Goal: Complete application form: Complete application form

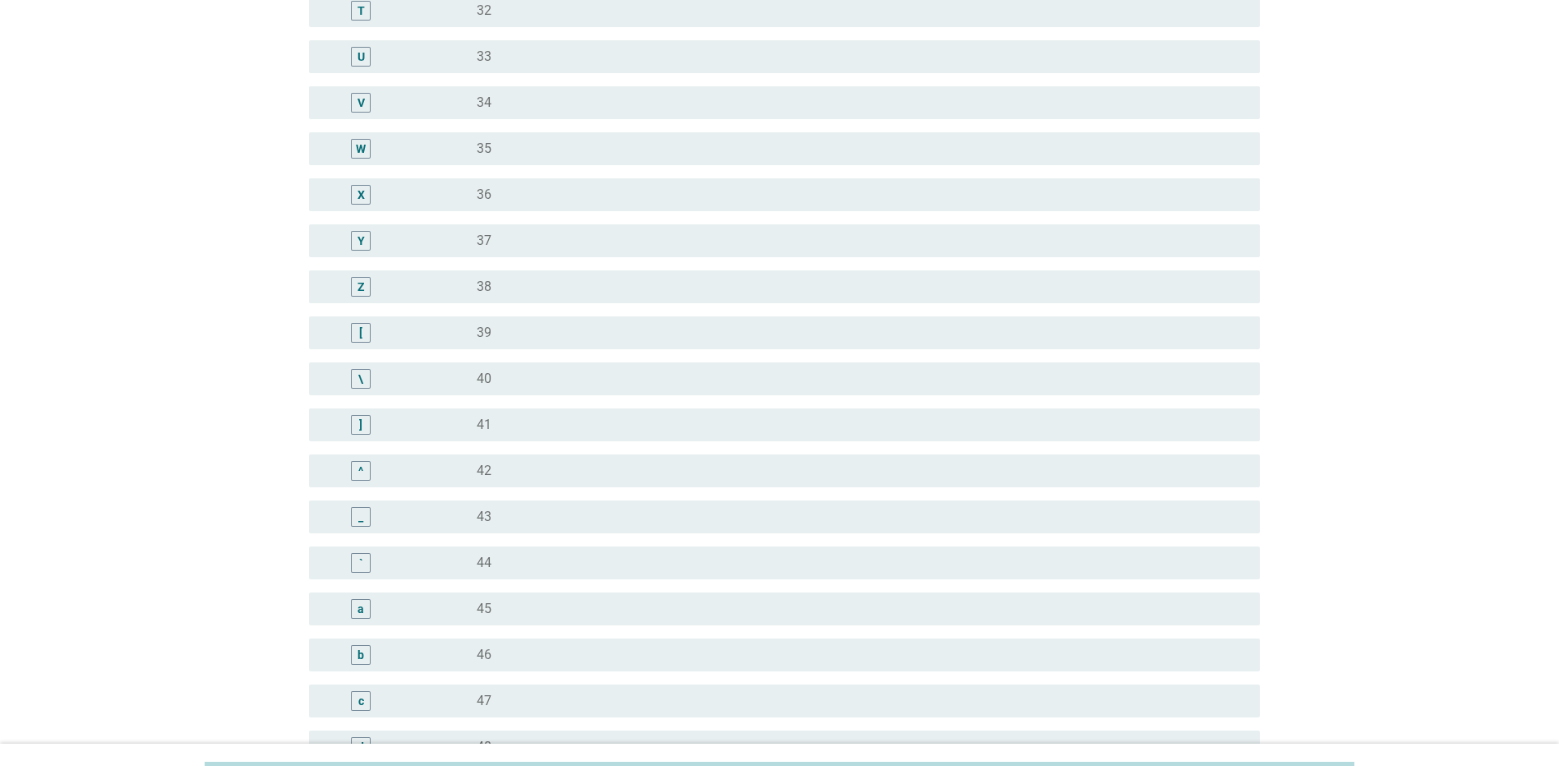
scroll to position [1150, 0]
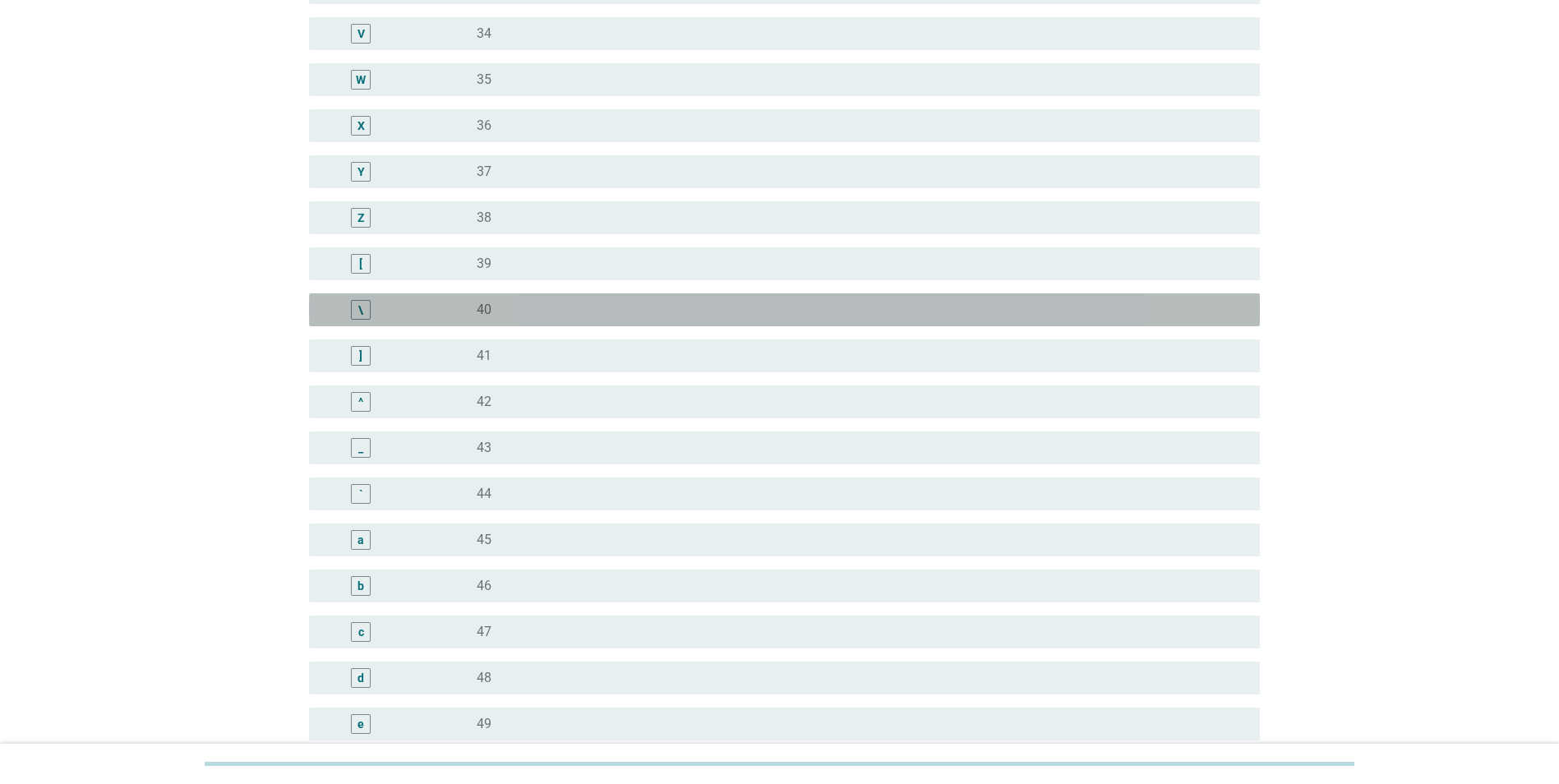
click at [486, 306] on label "40" at bounding box center [484, 309] width 15 height 16
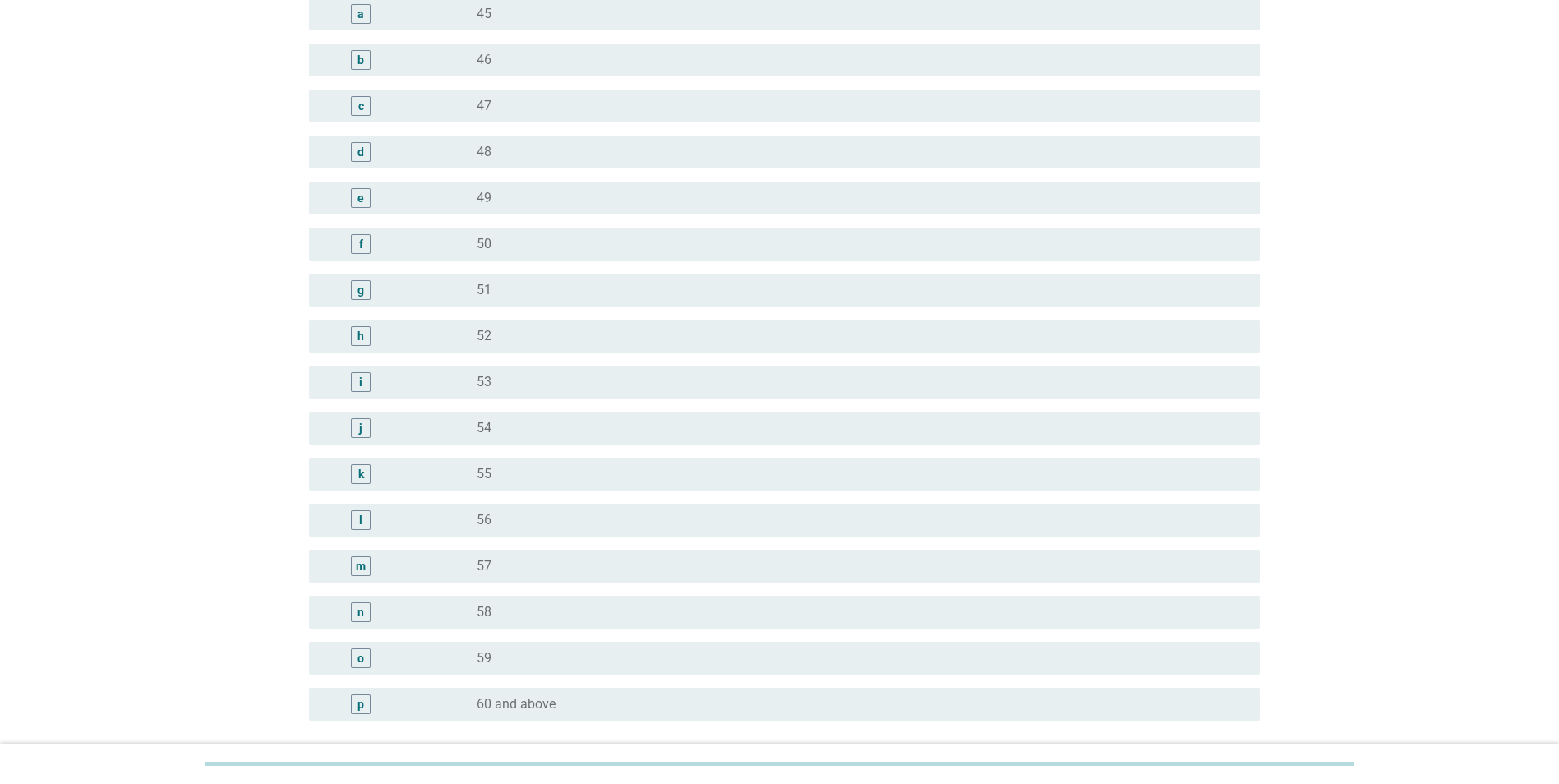
scroll to position [1824, 0]
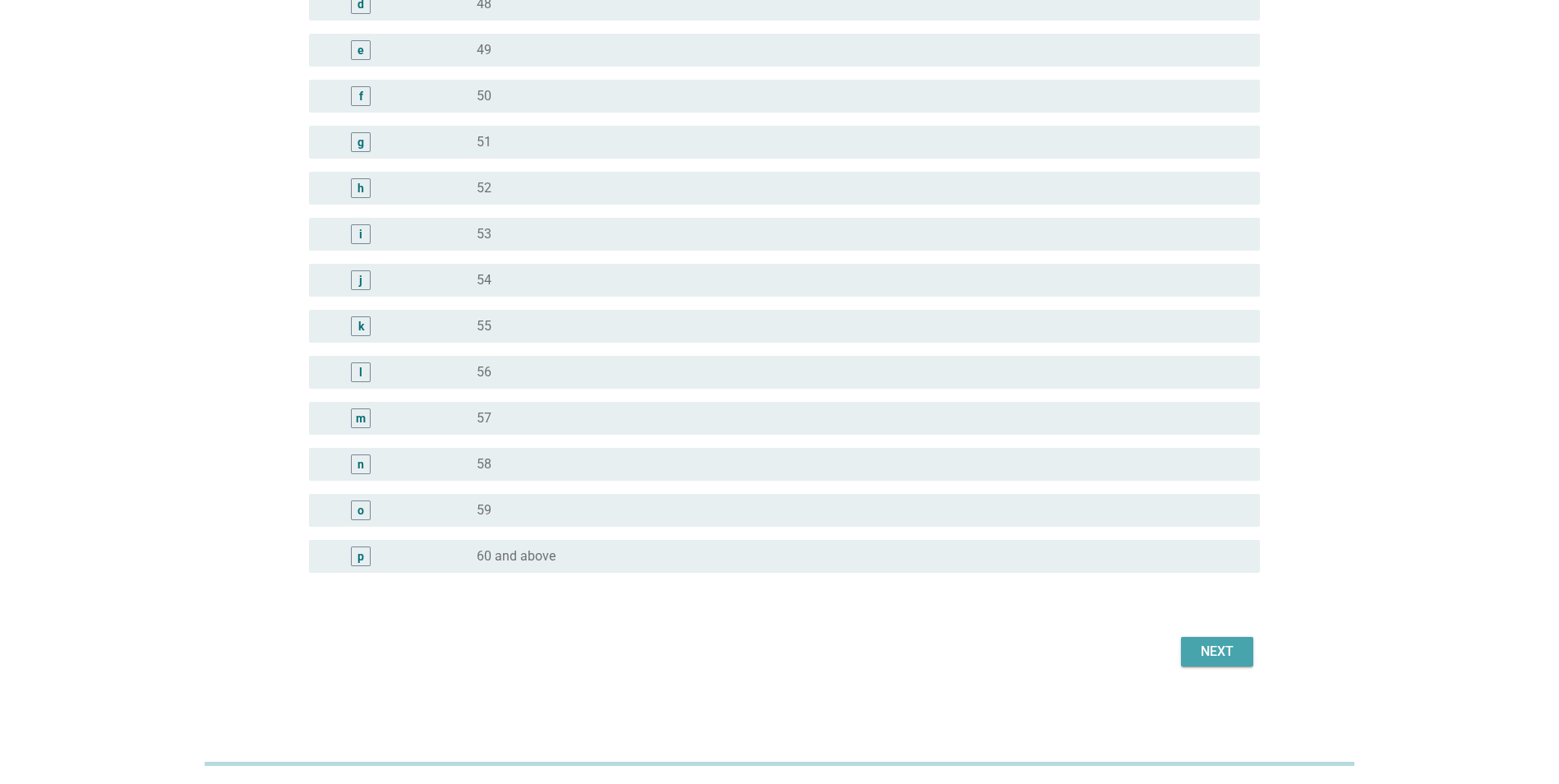
click at [1242, 658] on button "Next" at bounding box center [1217, 651] width 72 height 29
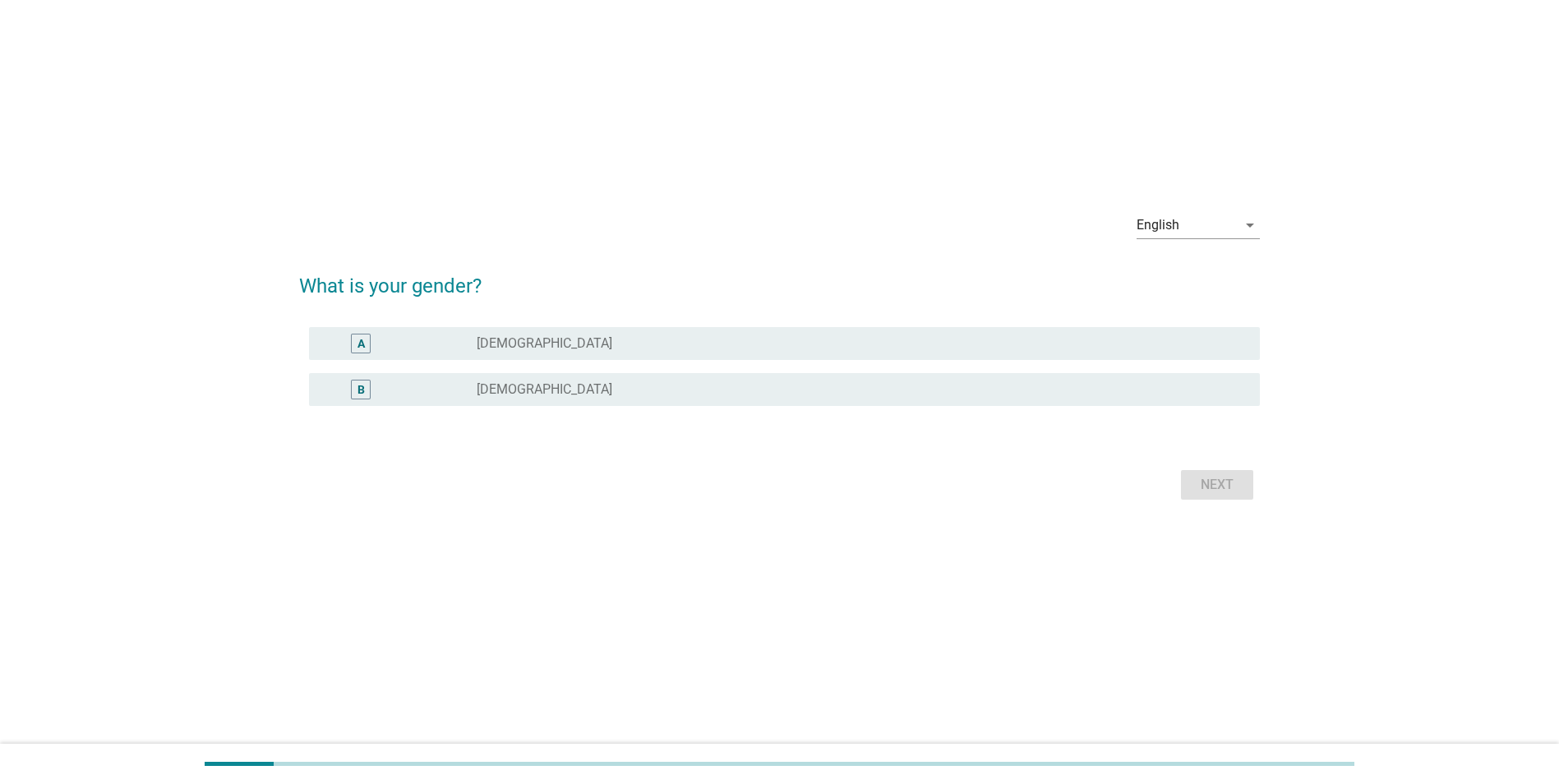
scroll to position [0, 0]
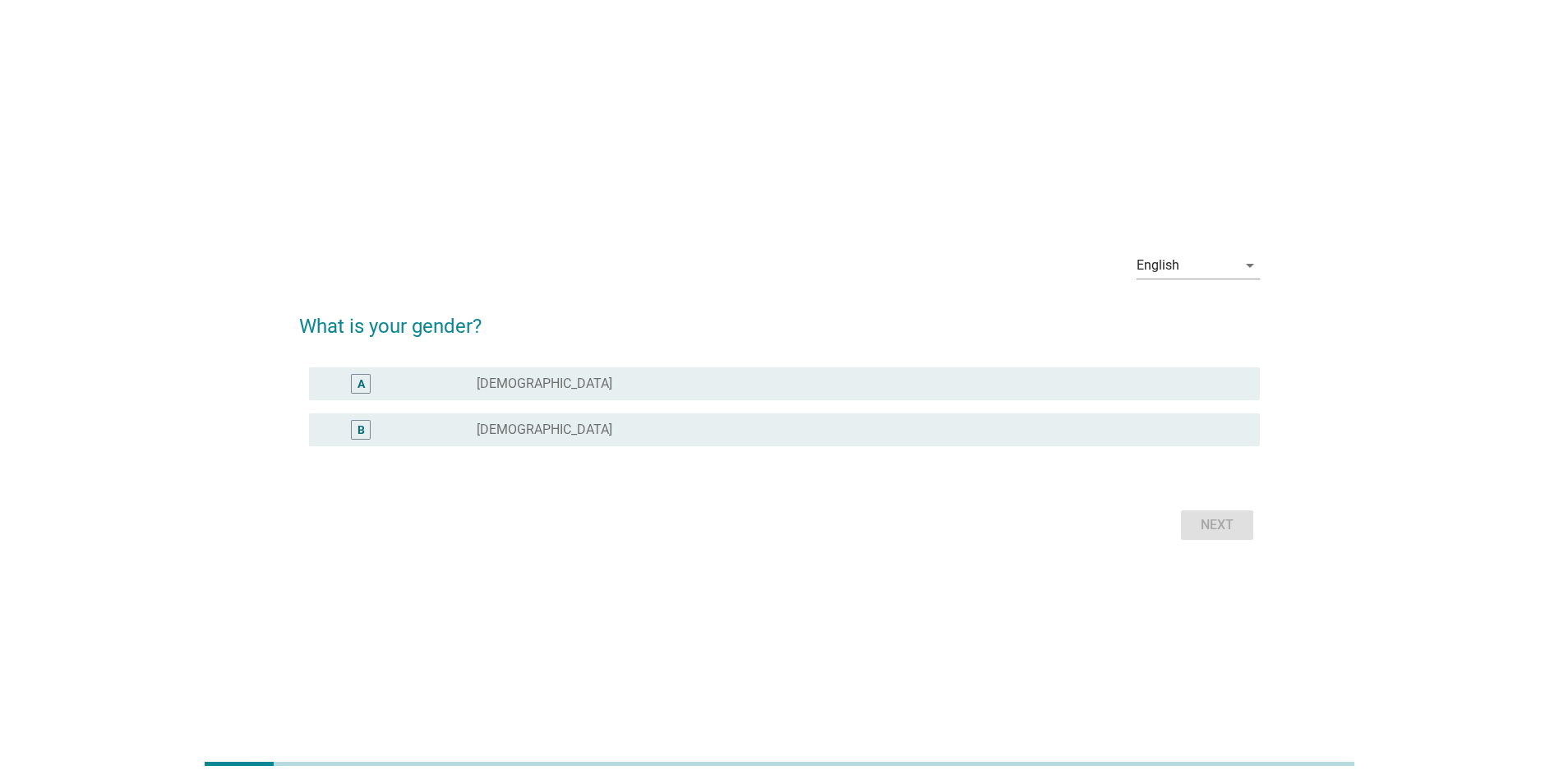
click at [464, 387] on div "A" at bounding box center [398, 384] width 153 height 20
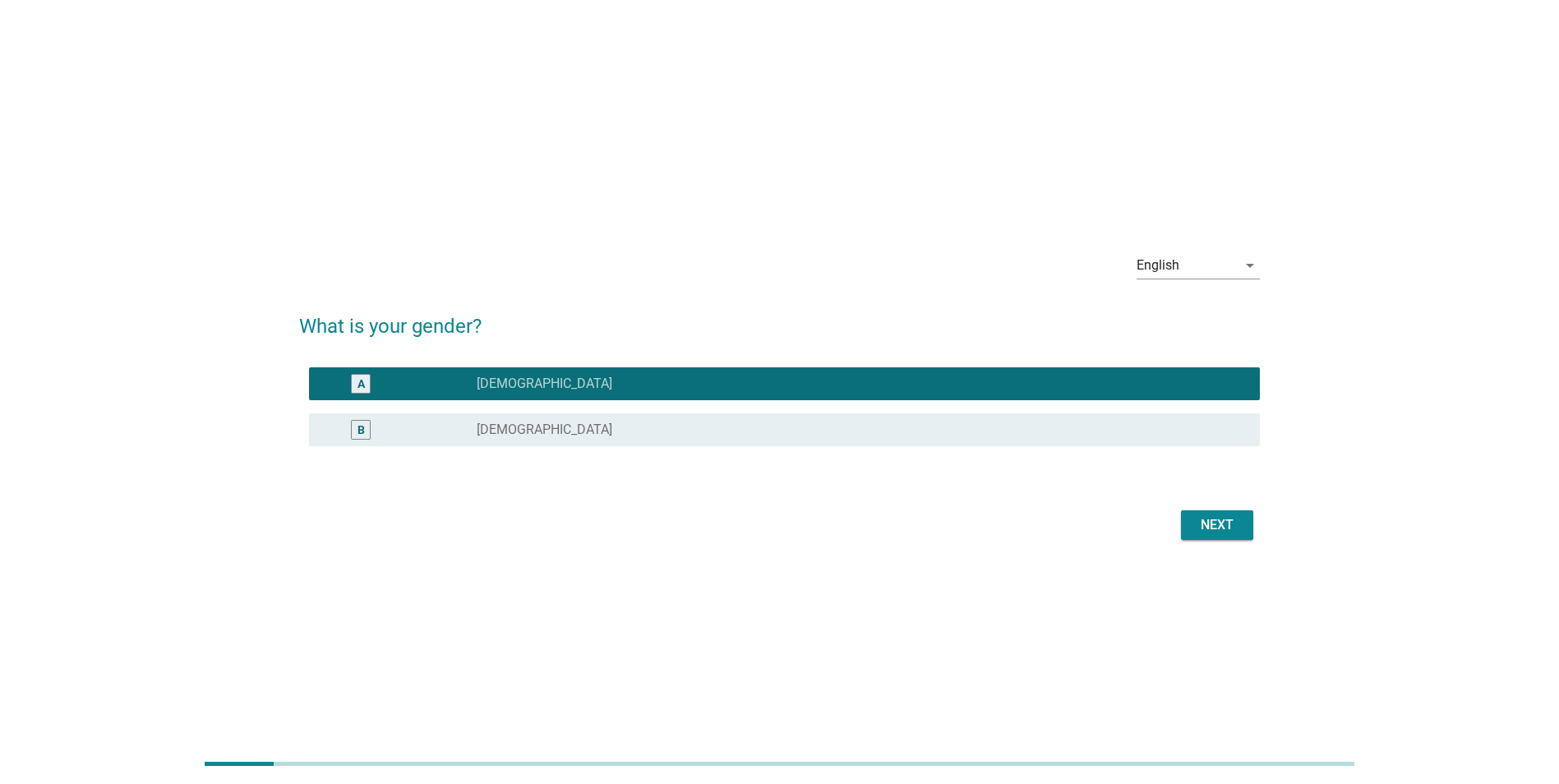
click at [1219, 524] on div "Next" at bounding box center [1218, 525] width 46 height 20
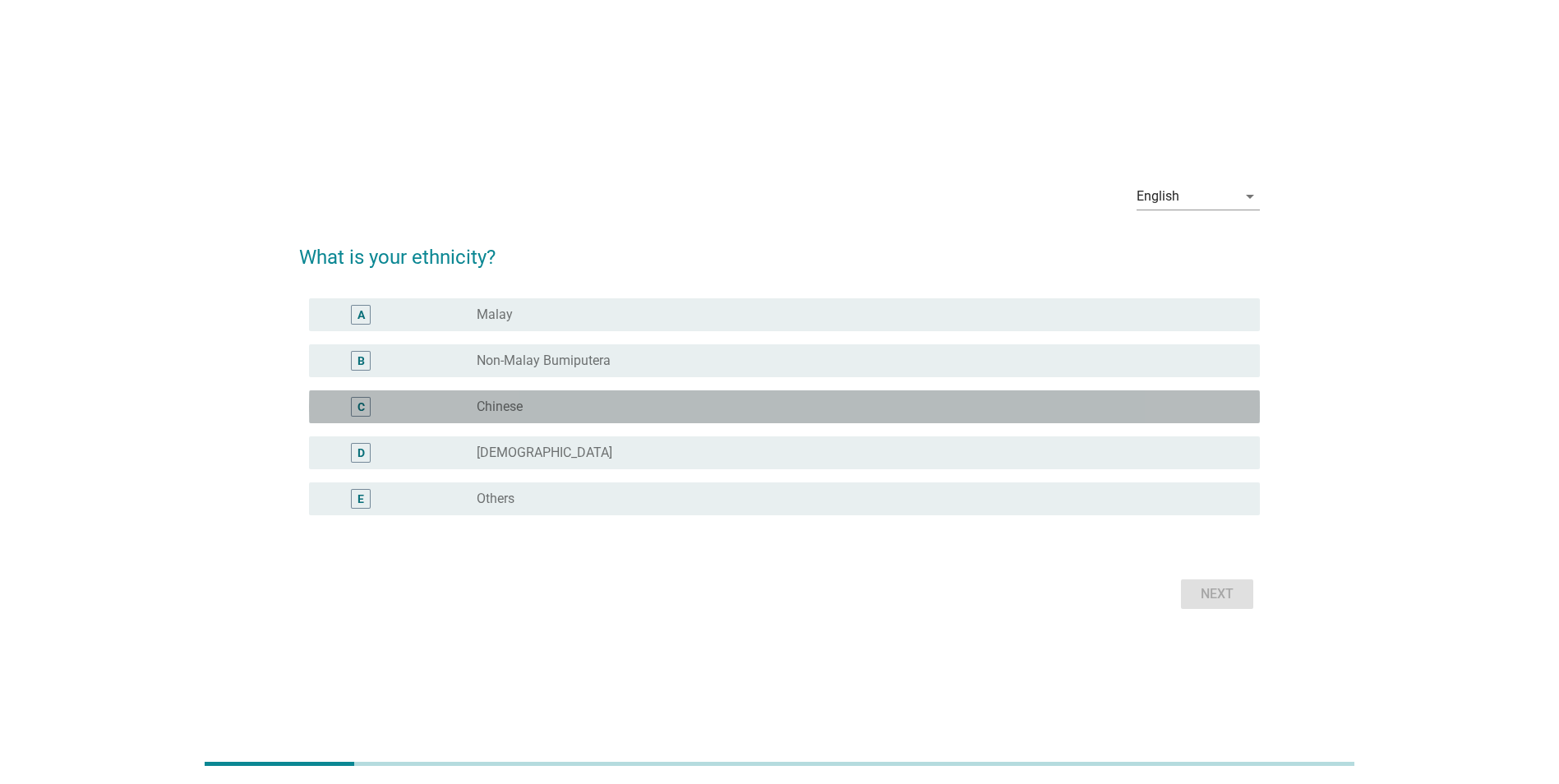
click at [445, 405] on div "C" at bounding box center [398, 406] width 153 height 20
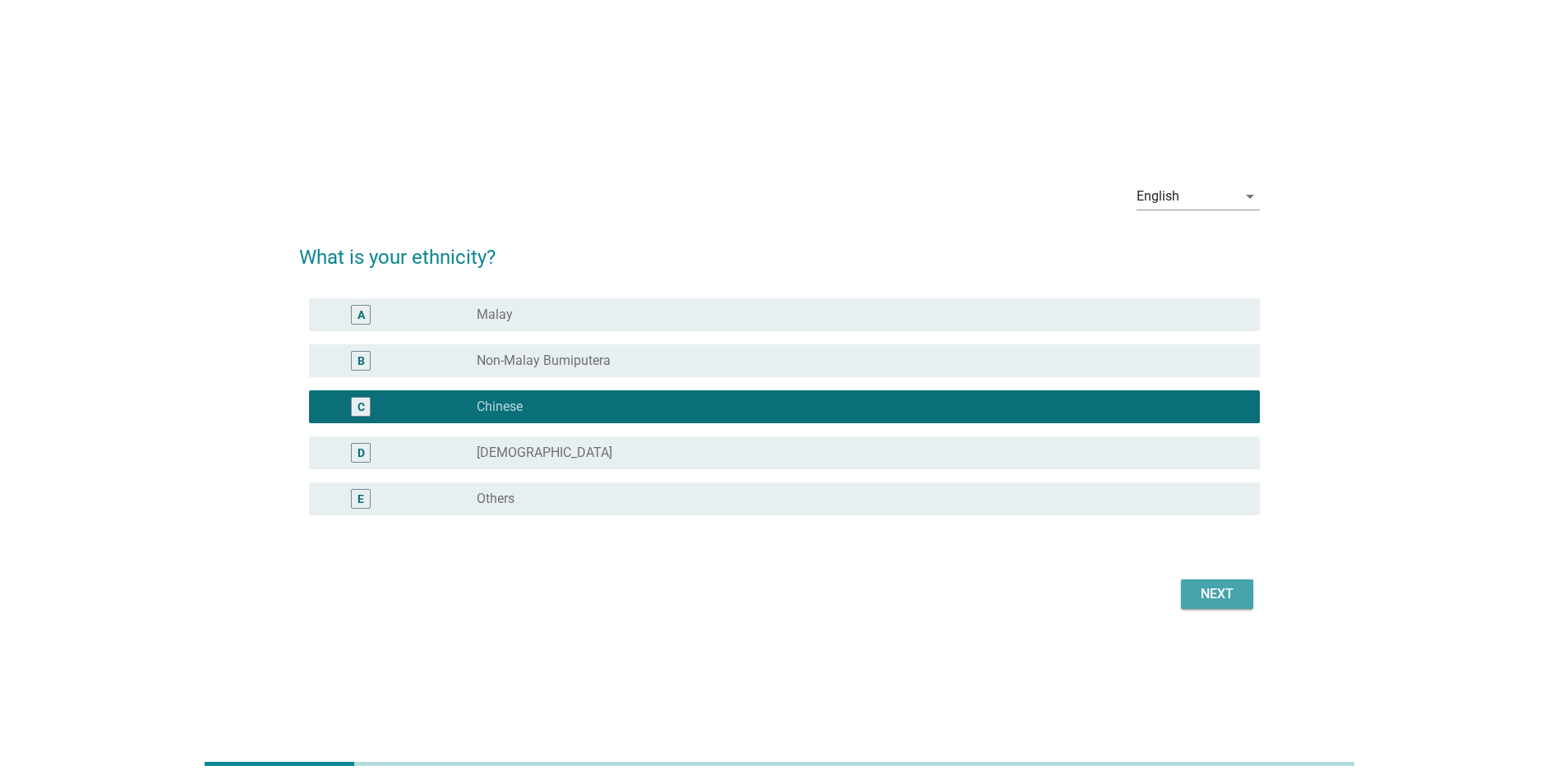
click at [1236, 586] on div "Next" at bounding box center [1218, 594] width 46 height 20
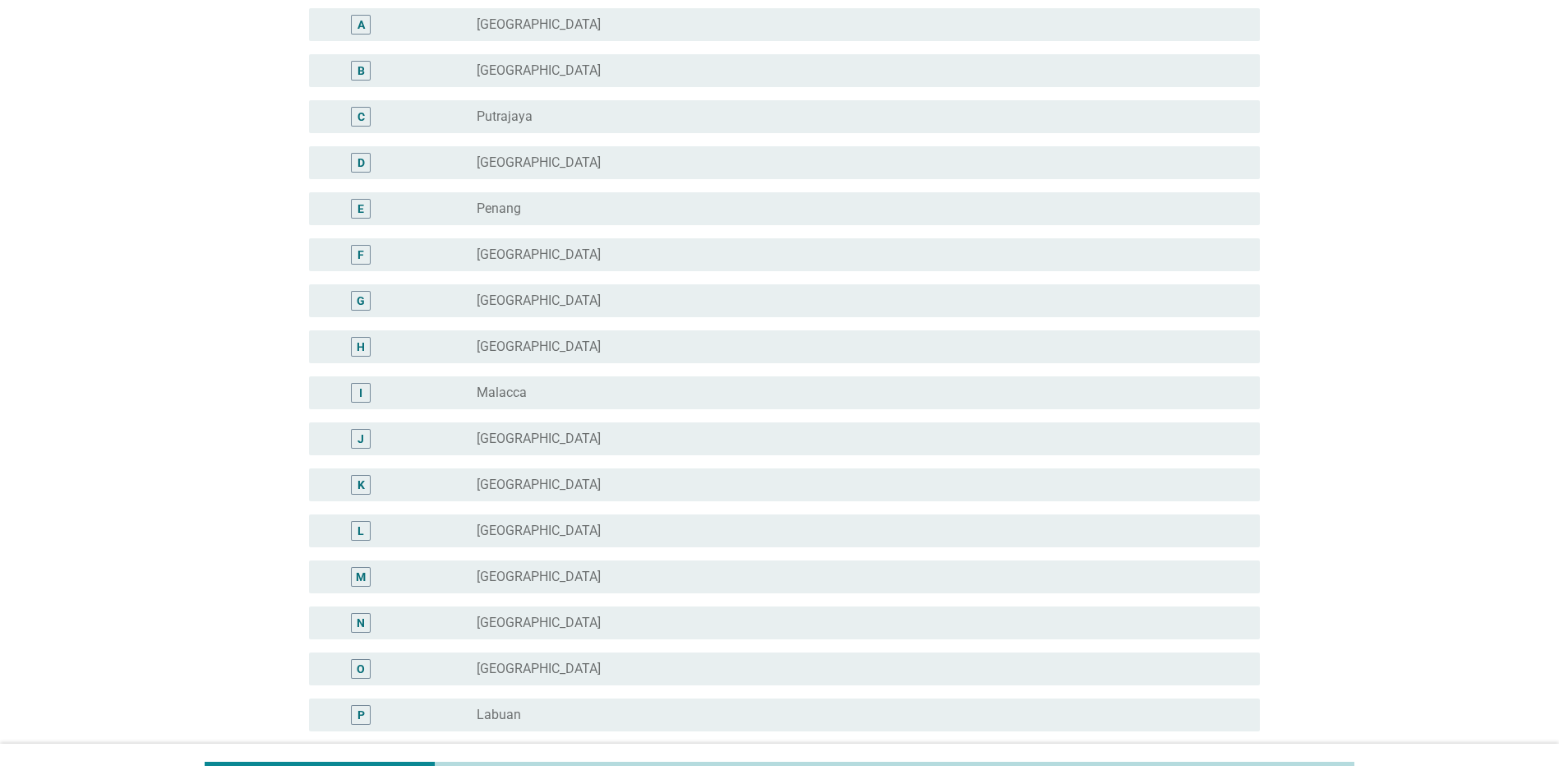
scroll to position [164, 0]
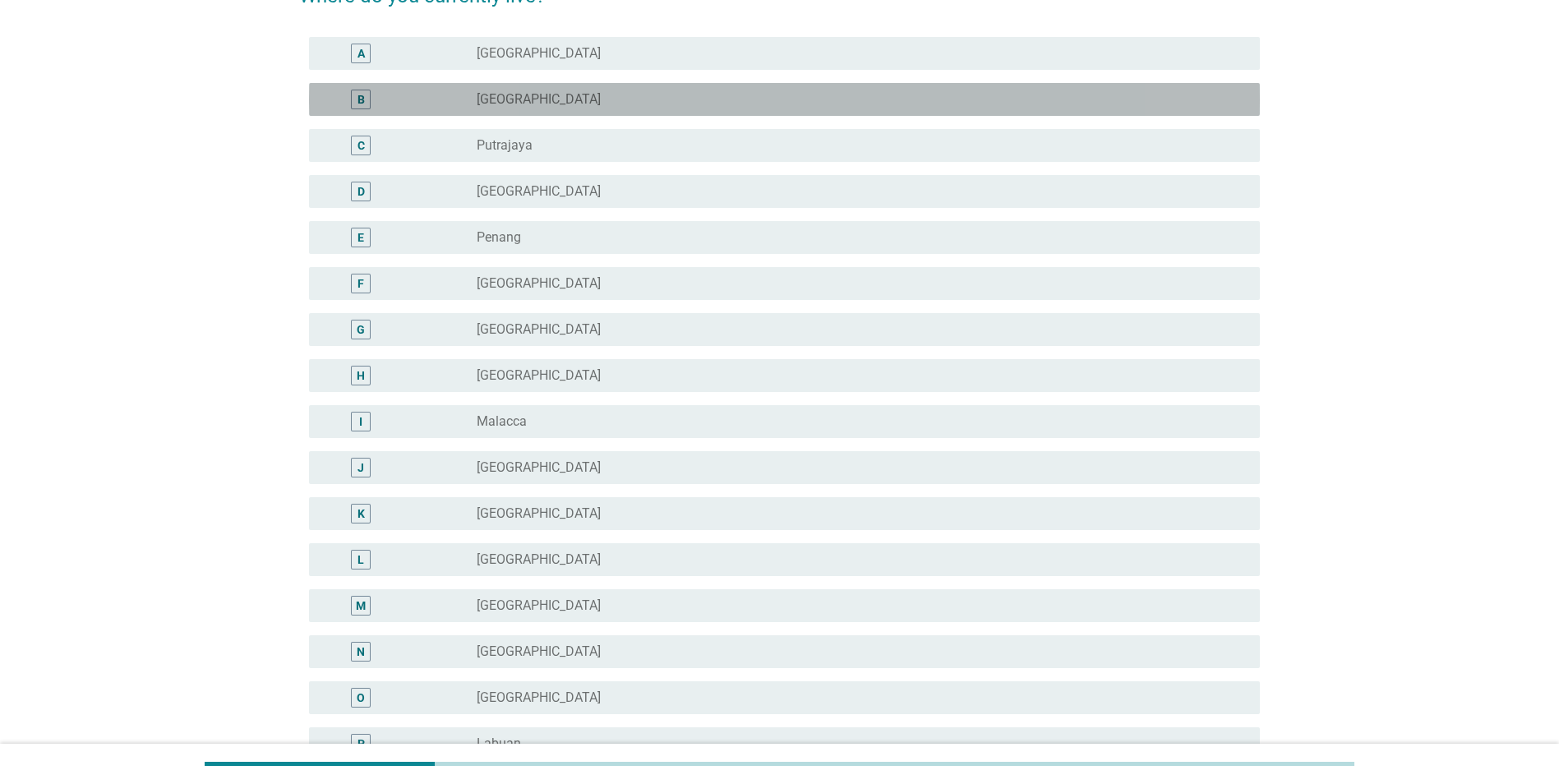
click at [540, 100] on div "radio_button_unchecked [GEOGRAPHIC_DATA]" at bounding box center [855, 99] width 757 height 16
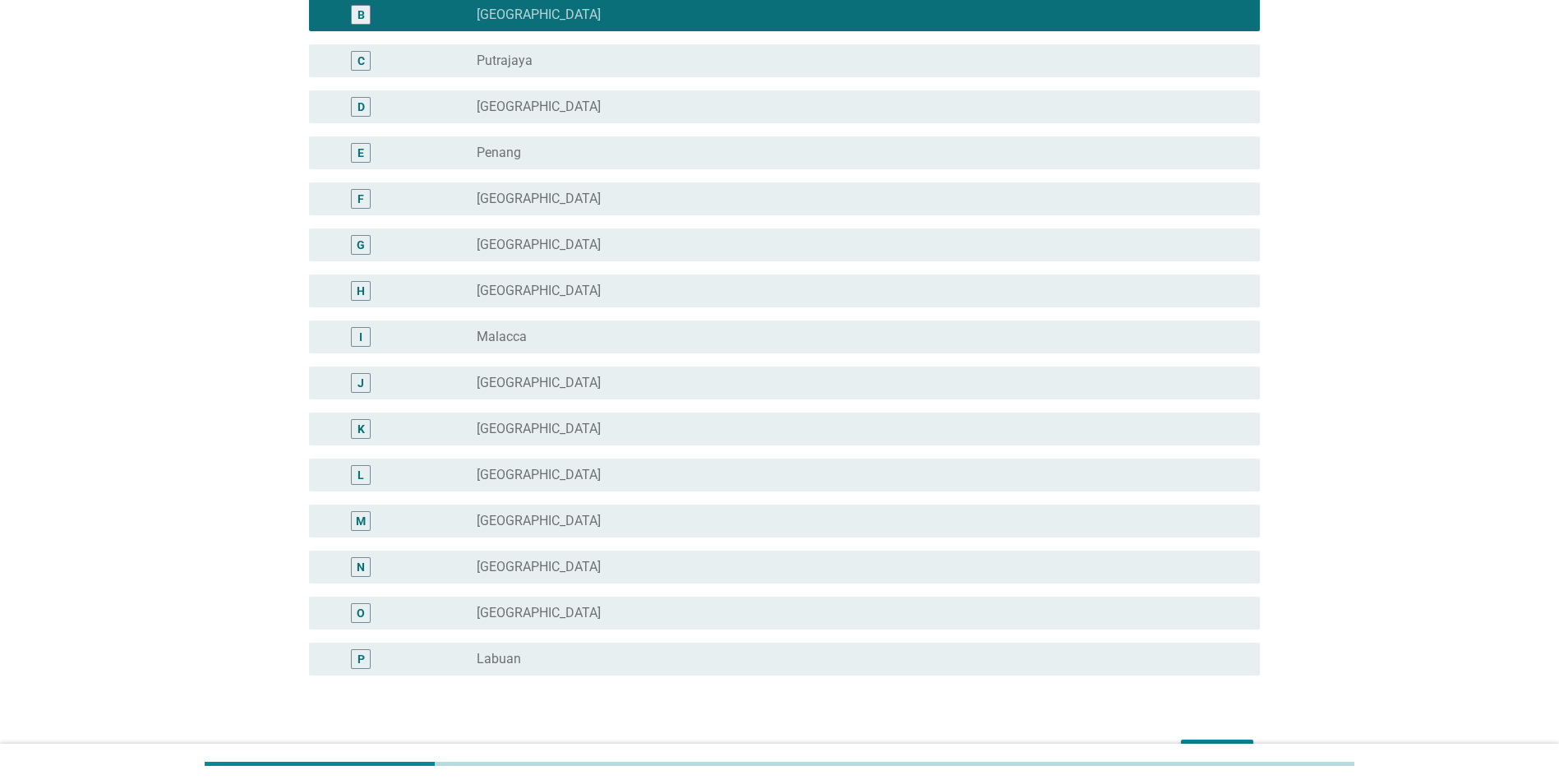
scroll to position [352, 0]
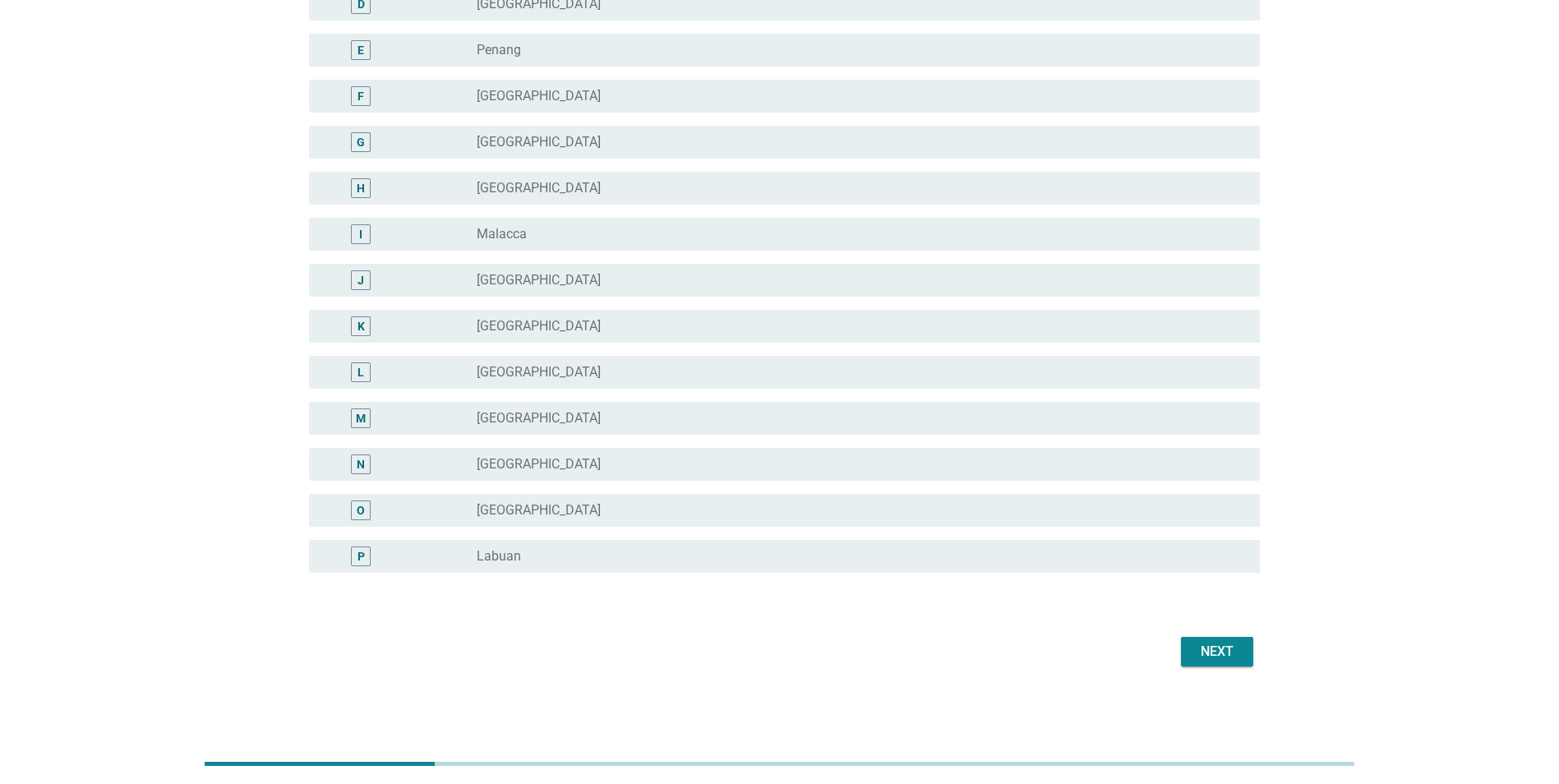
click at [1218, 657] on div "Next" at bounding box center [1218, 651] width 46 height 20
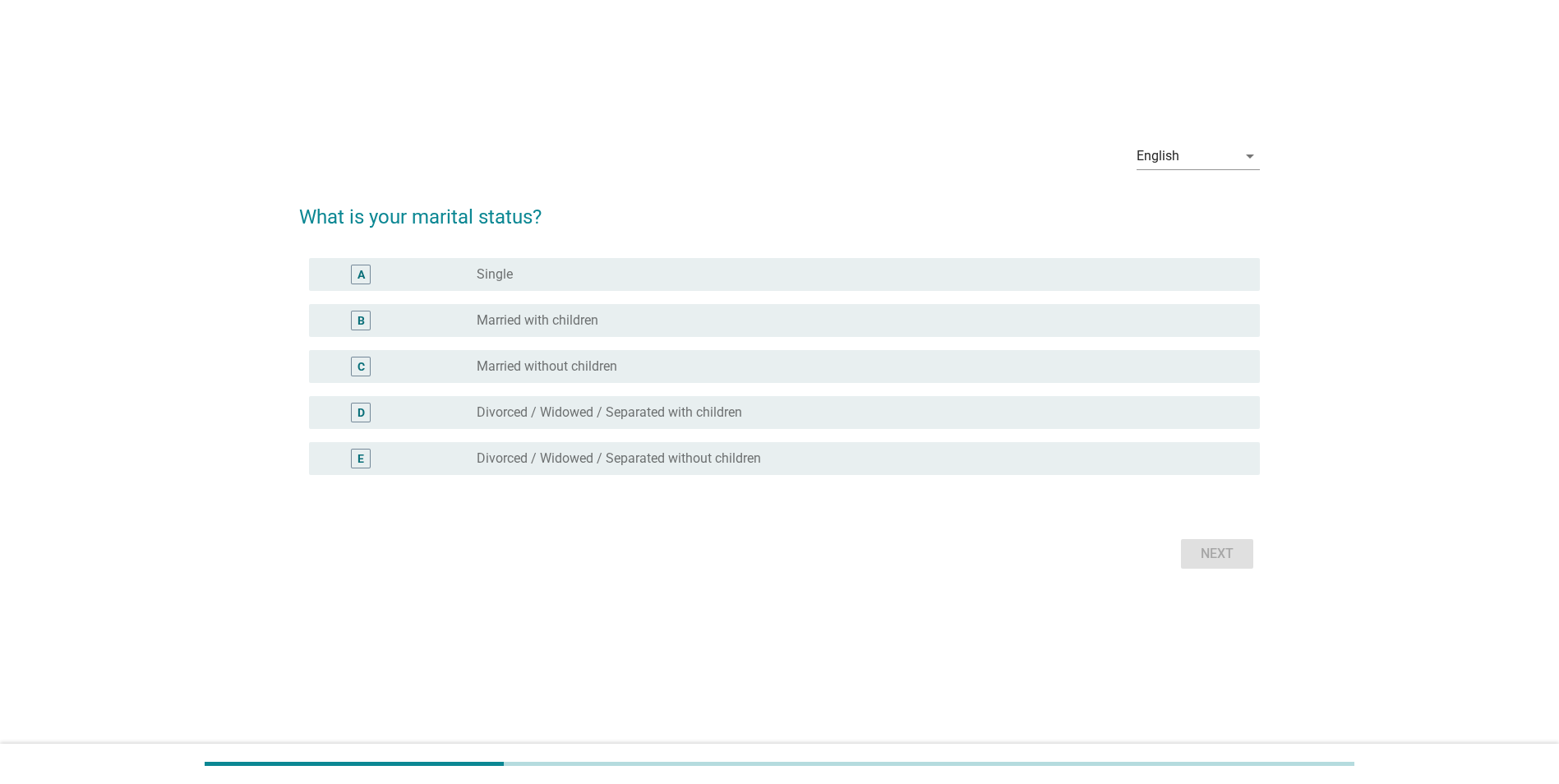
scroll to position [0, 0]
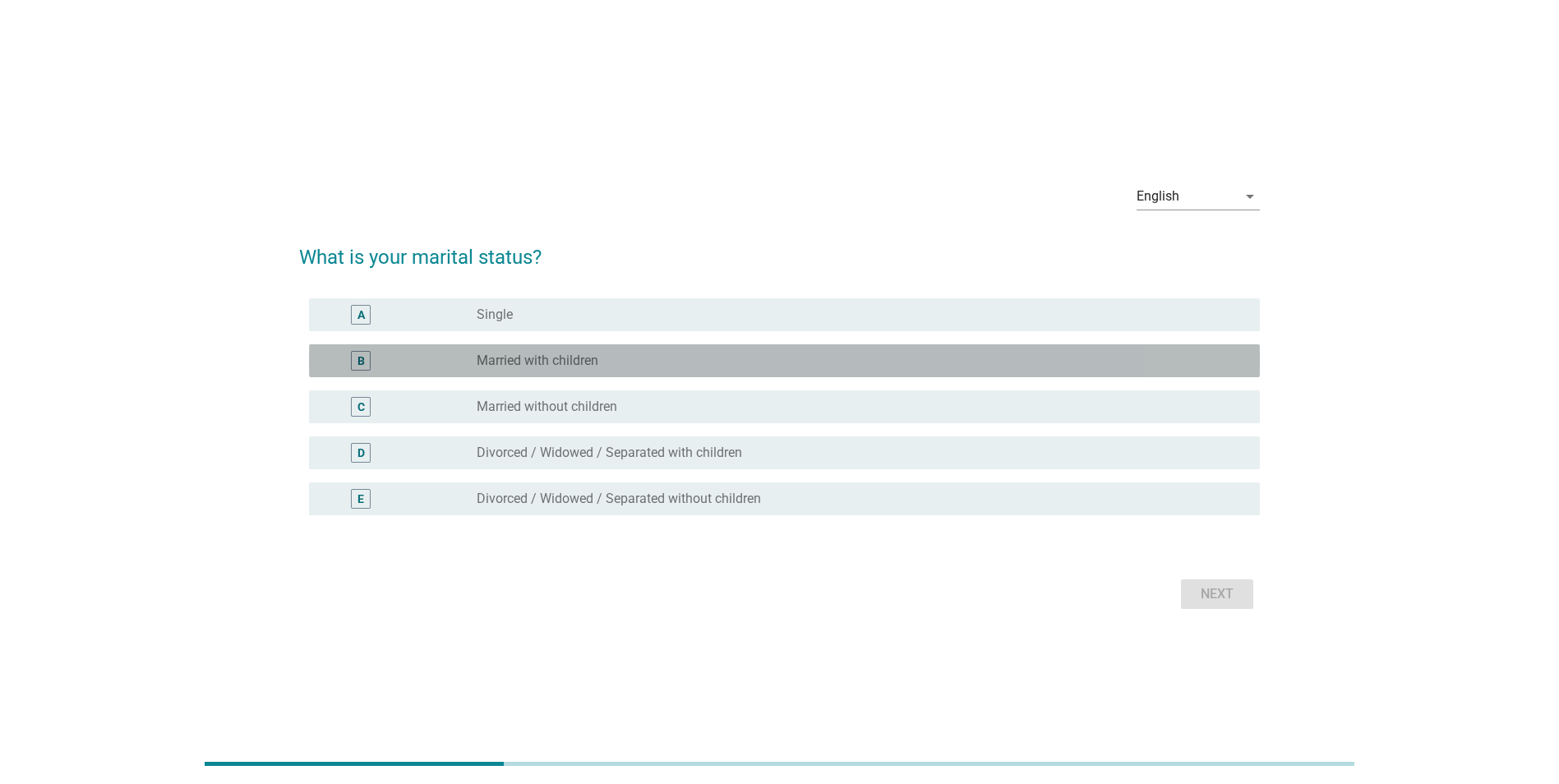
click at [513, 356] on label "Married with children" at bounding box center [537, 361] width 121 height 16
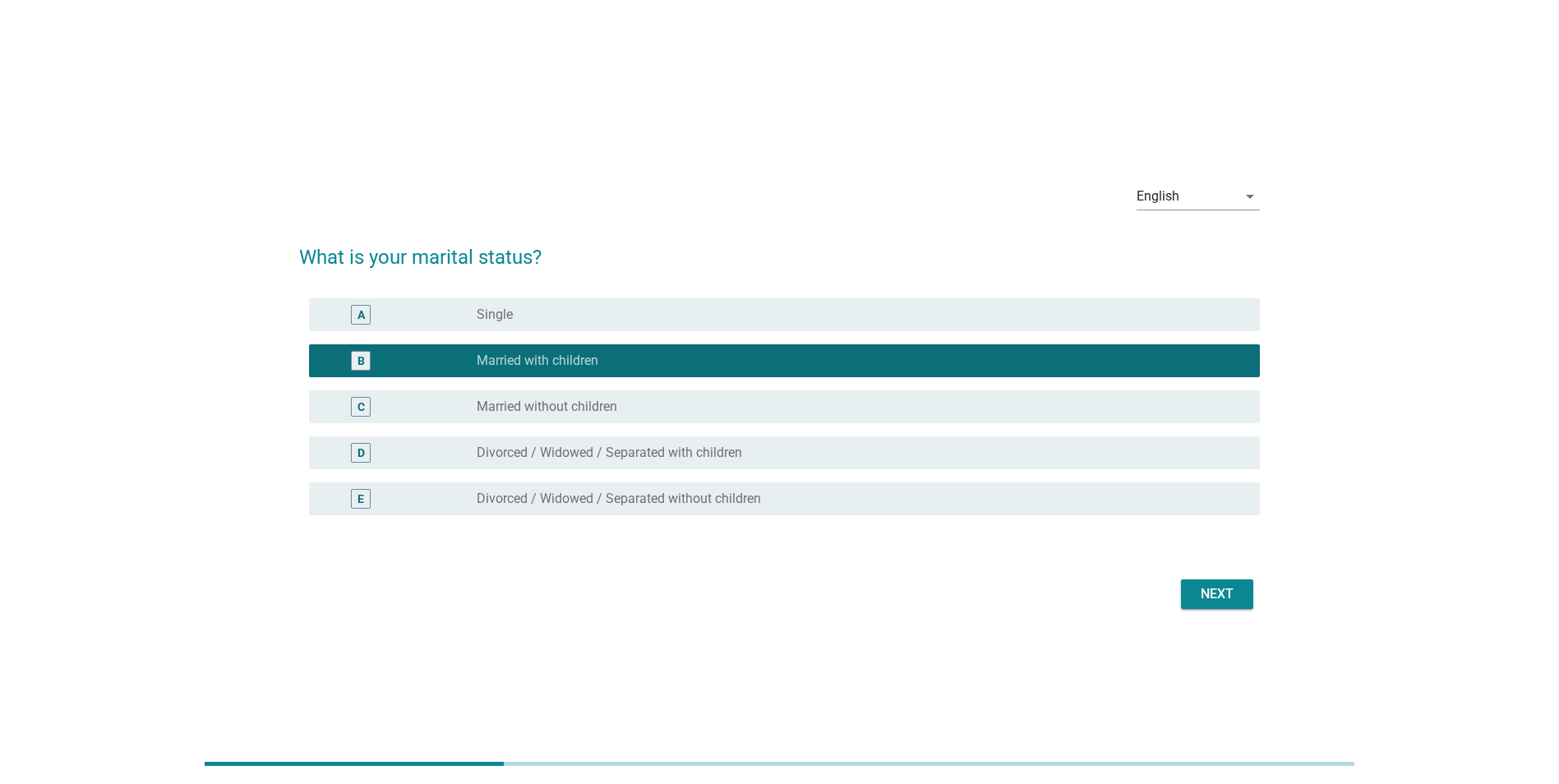
click at [1211, 590] on div "Next" at bounding box center [1218, 594] width 46 height 20
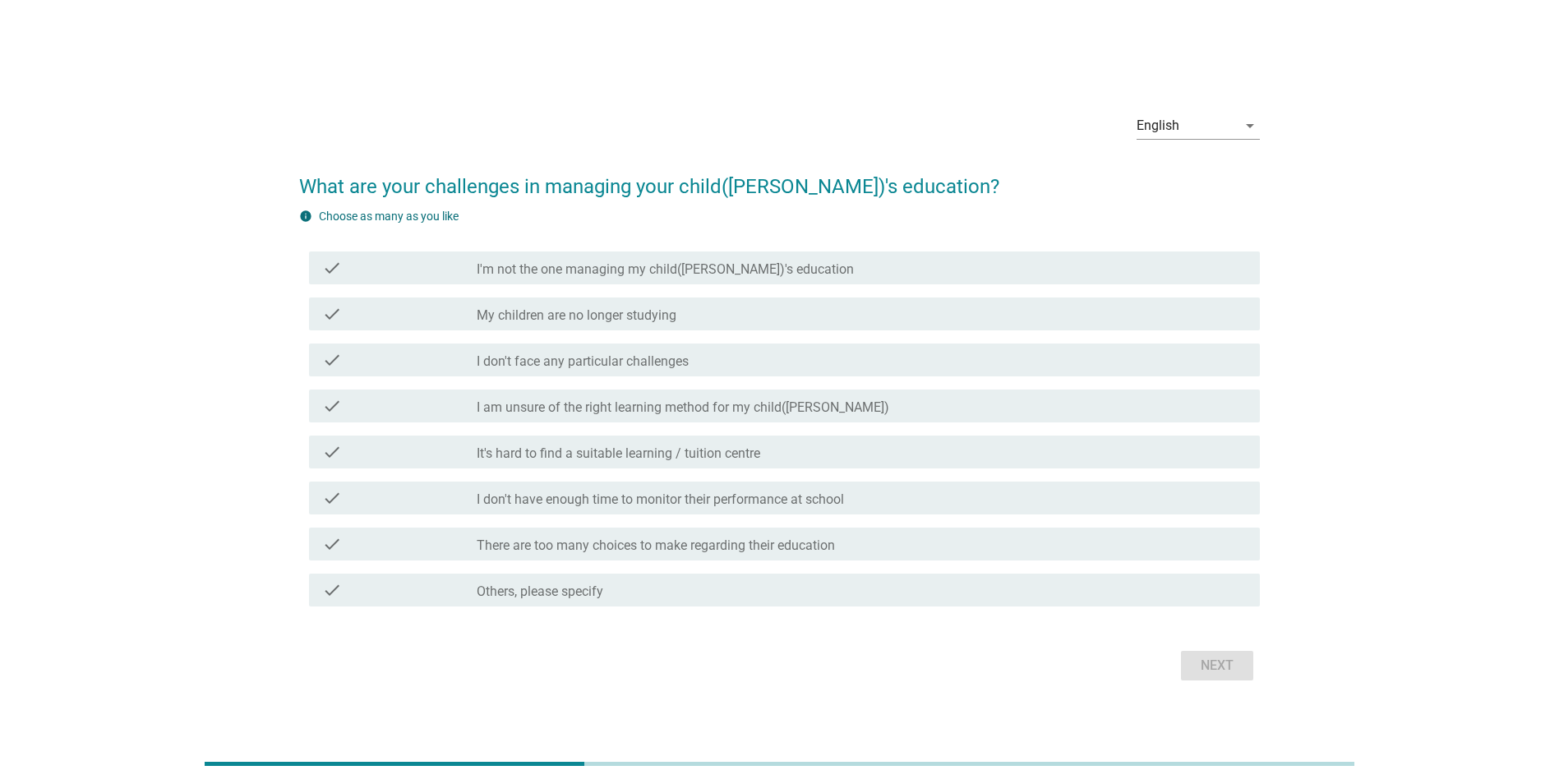
click at [546, 460] on label "It's hard to find a suitable learning / tuition centre" at bounding box center [619, 453] width 283 height 16
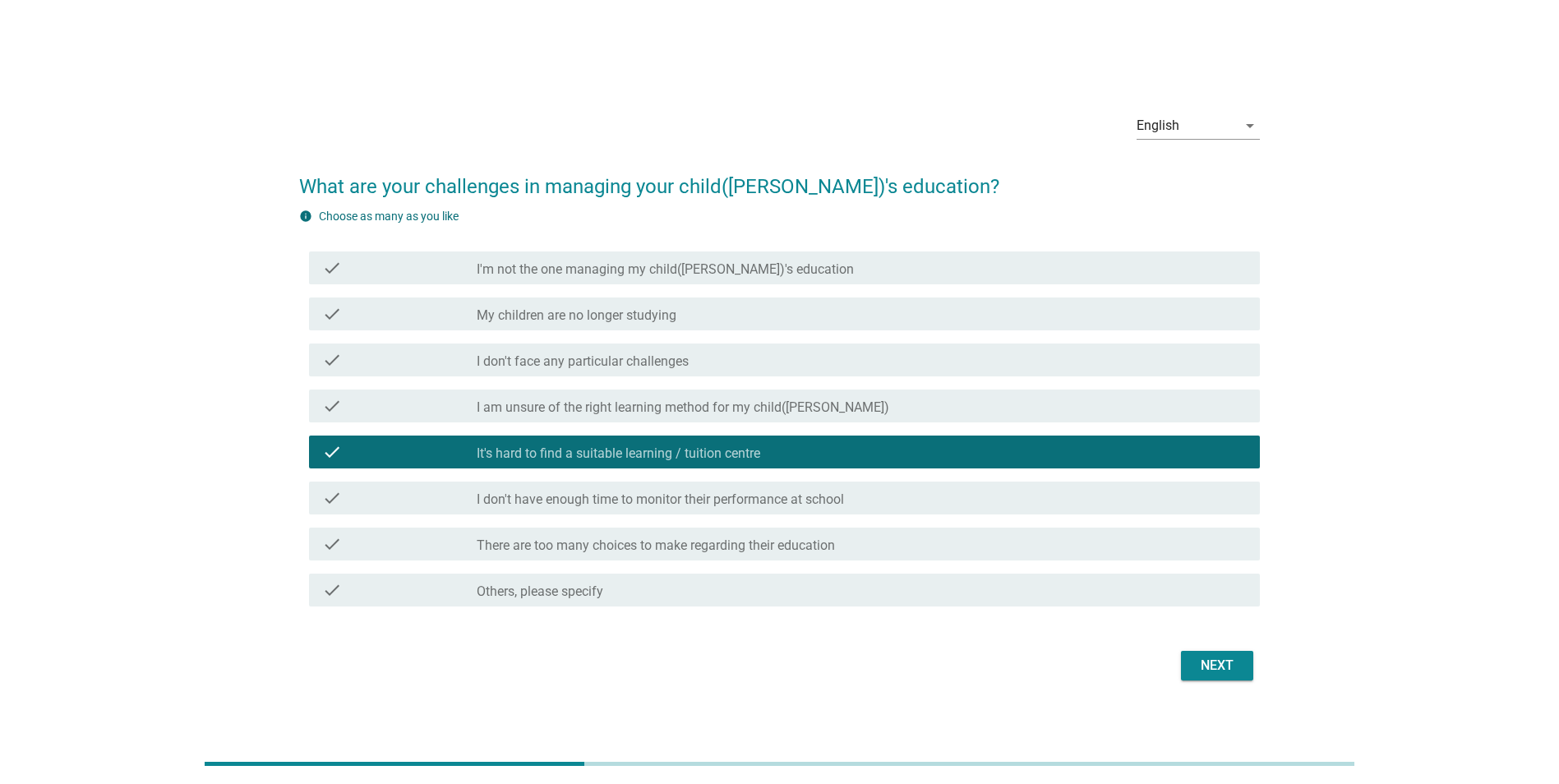
click at [562, 414] on label "I am unsure of the right learning method for my child([PERSON_NAME])" at bounding box center [683, 407] width 413 height 16
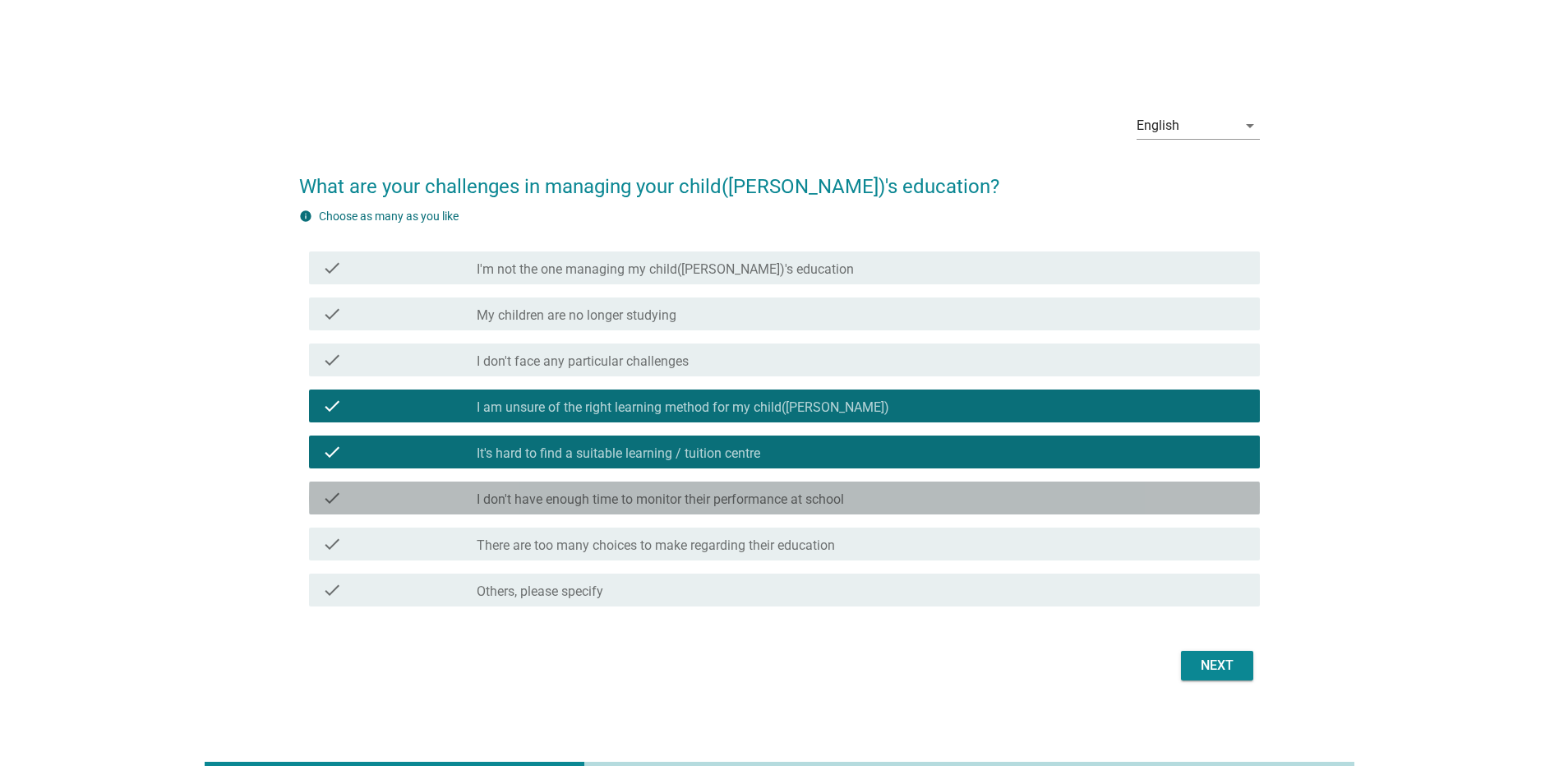
click at [674, 502] on label "I don't have enough time to monitor their performance at school" at bounding box center [661, 499] width 367 height 16
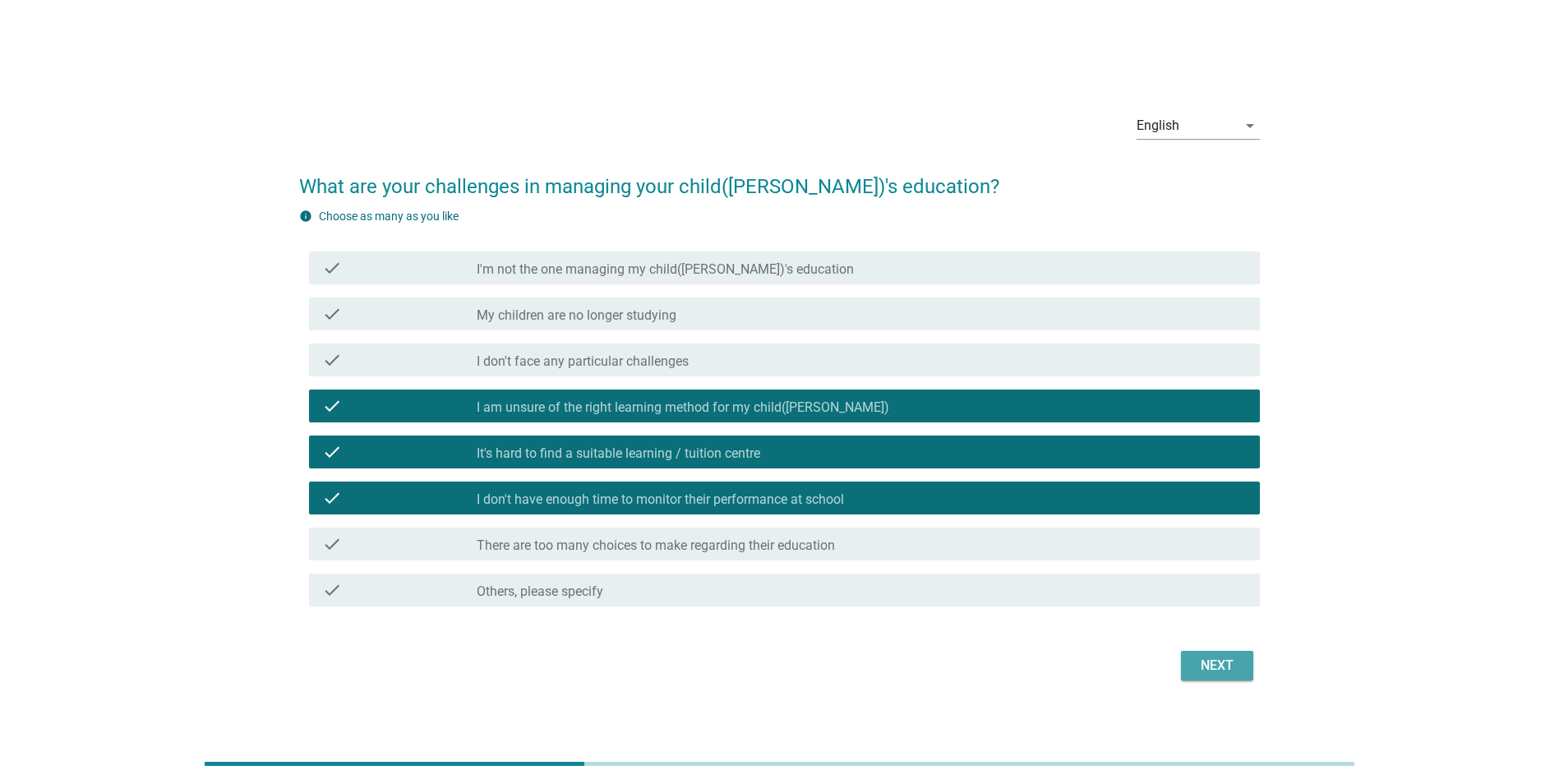
click at [1219, 669] on div "Next" at bounding box center [1218, 666] width 46 height 20
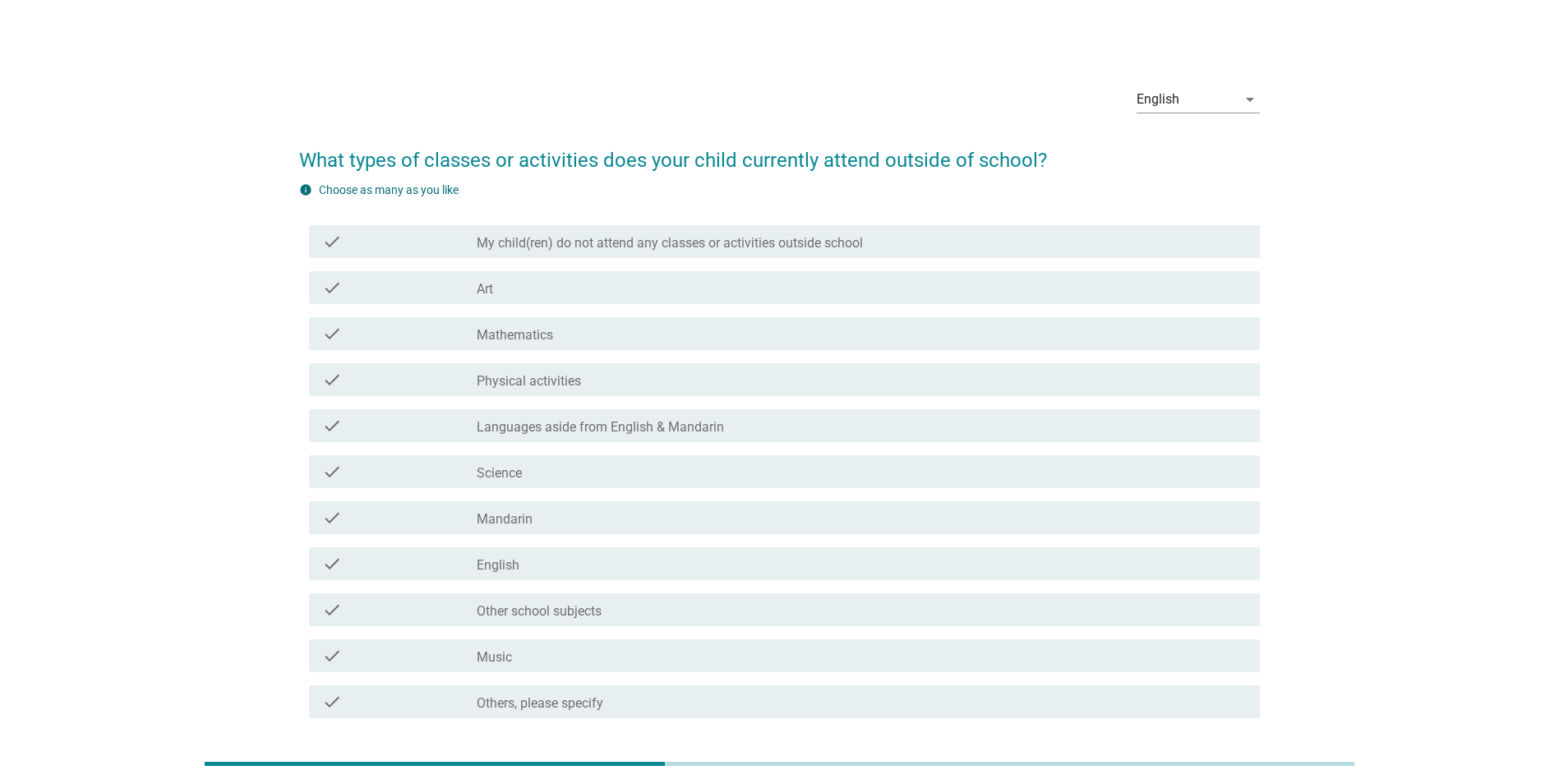
click at [544, 338] on label "Mathematics" at bounding box center [515, 335] width 77 height 16
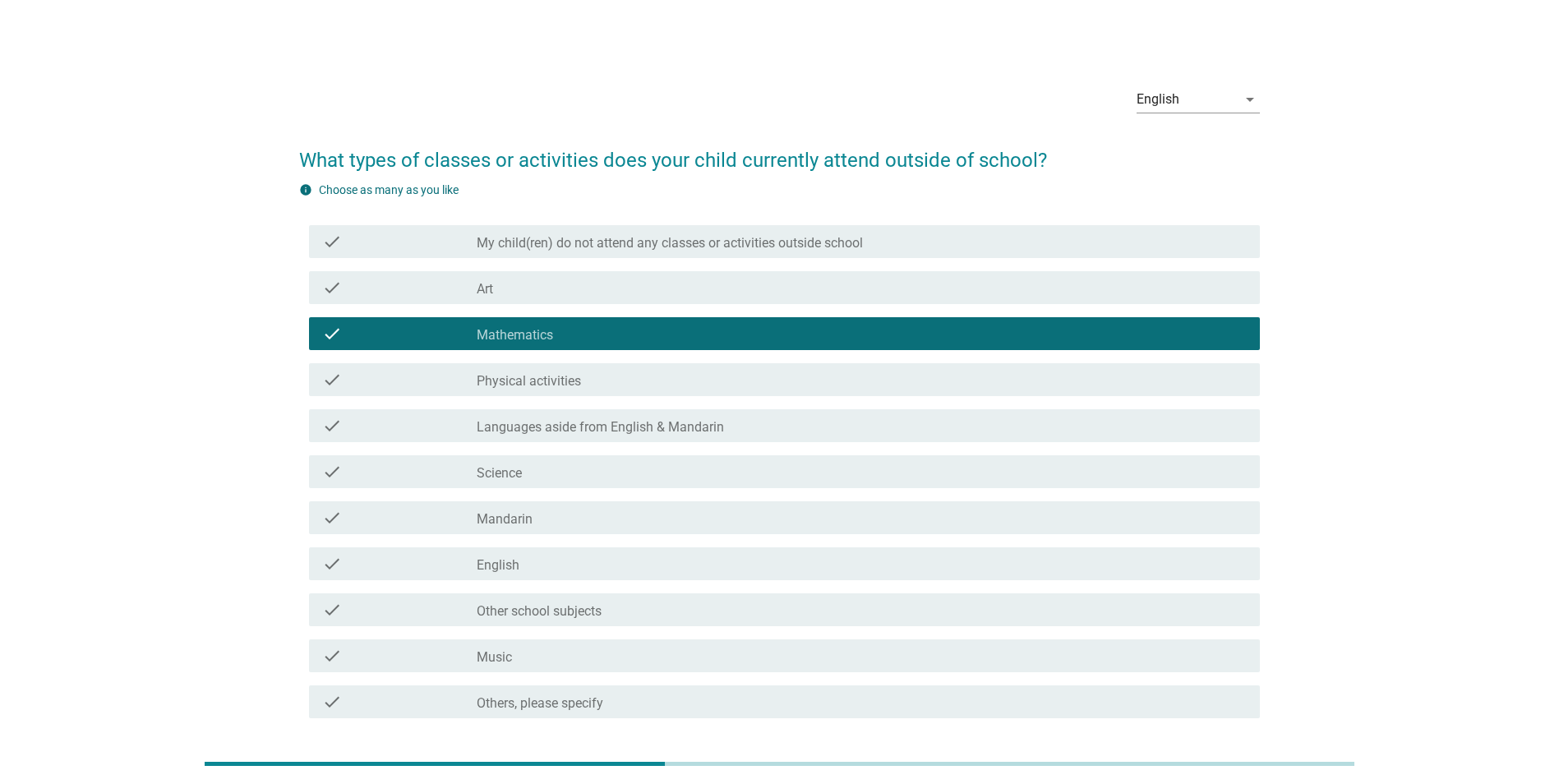
click at [514, 565] on label "English" at bounding box center [498, 565] width 43 height 16
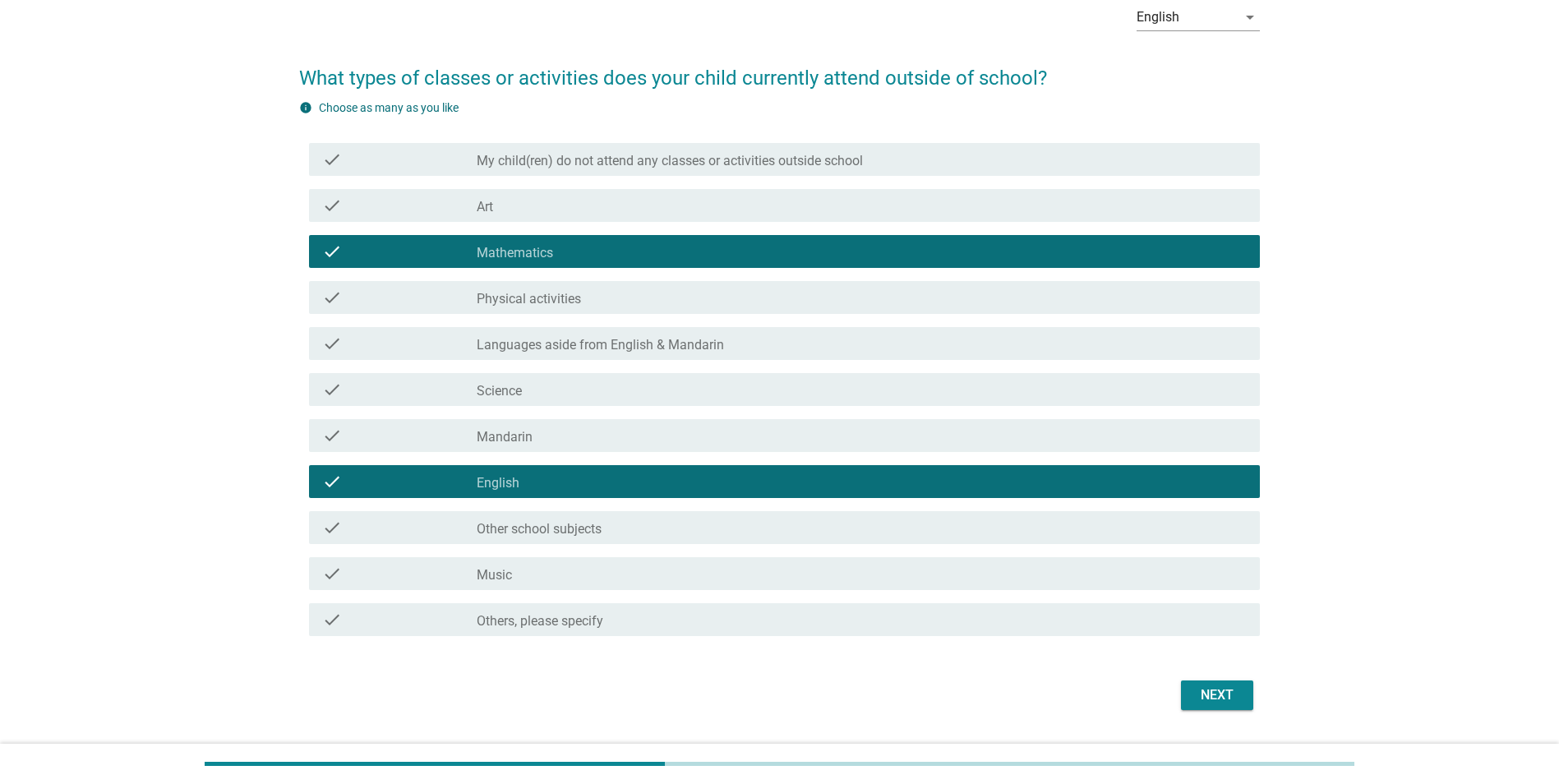
scroll to position [126, 0]
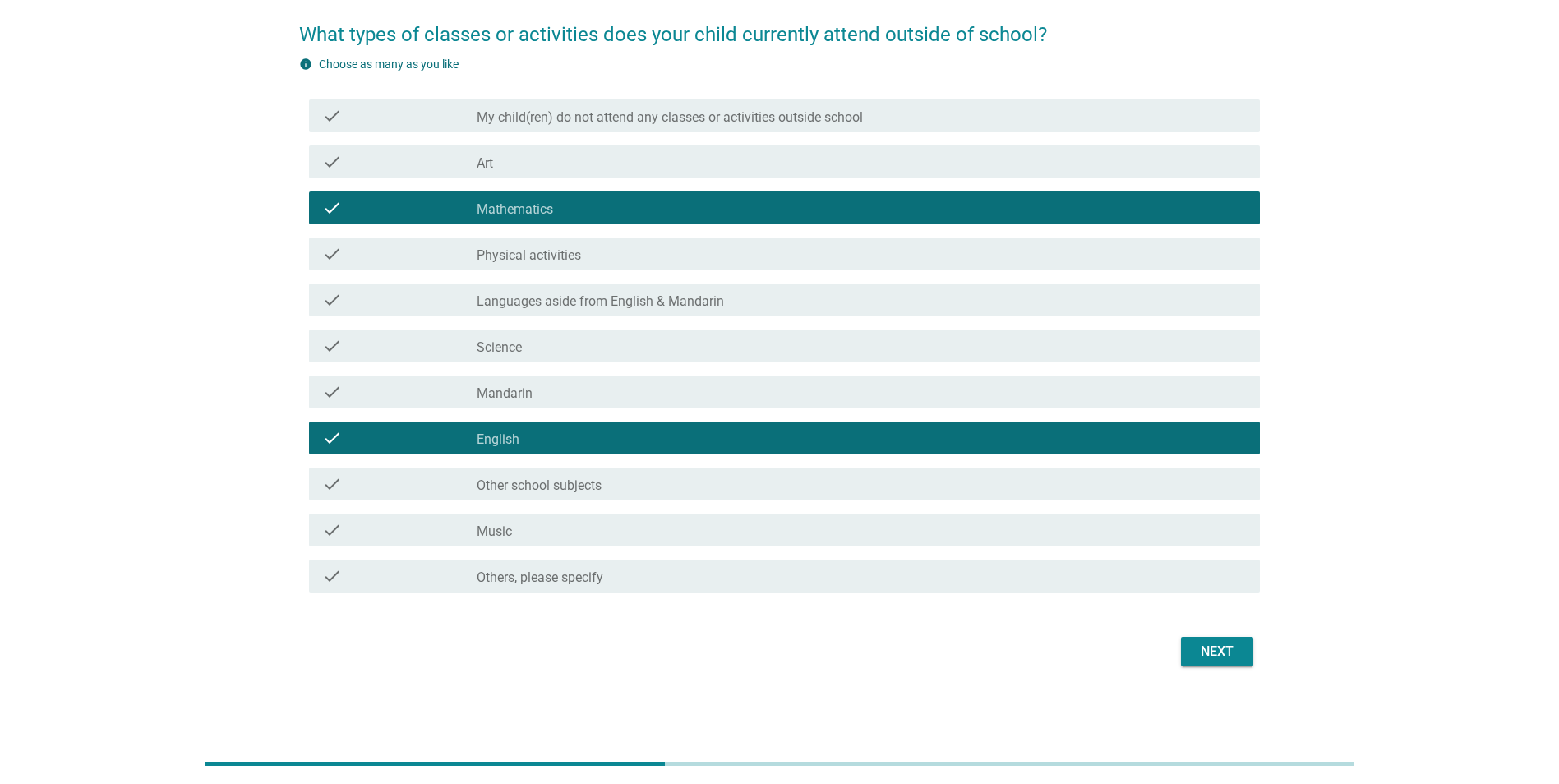
click at [1218, 654] on div "Next" at bounding box center [1218, 651] width 46 height 20
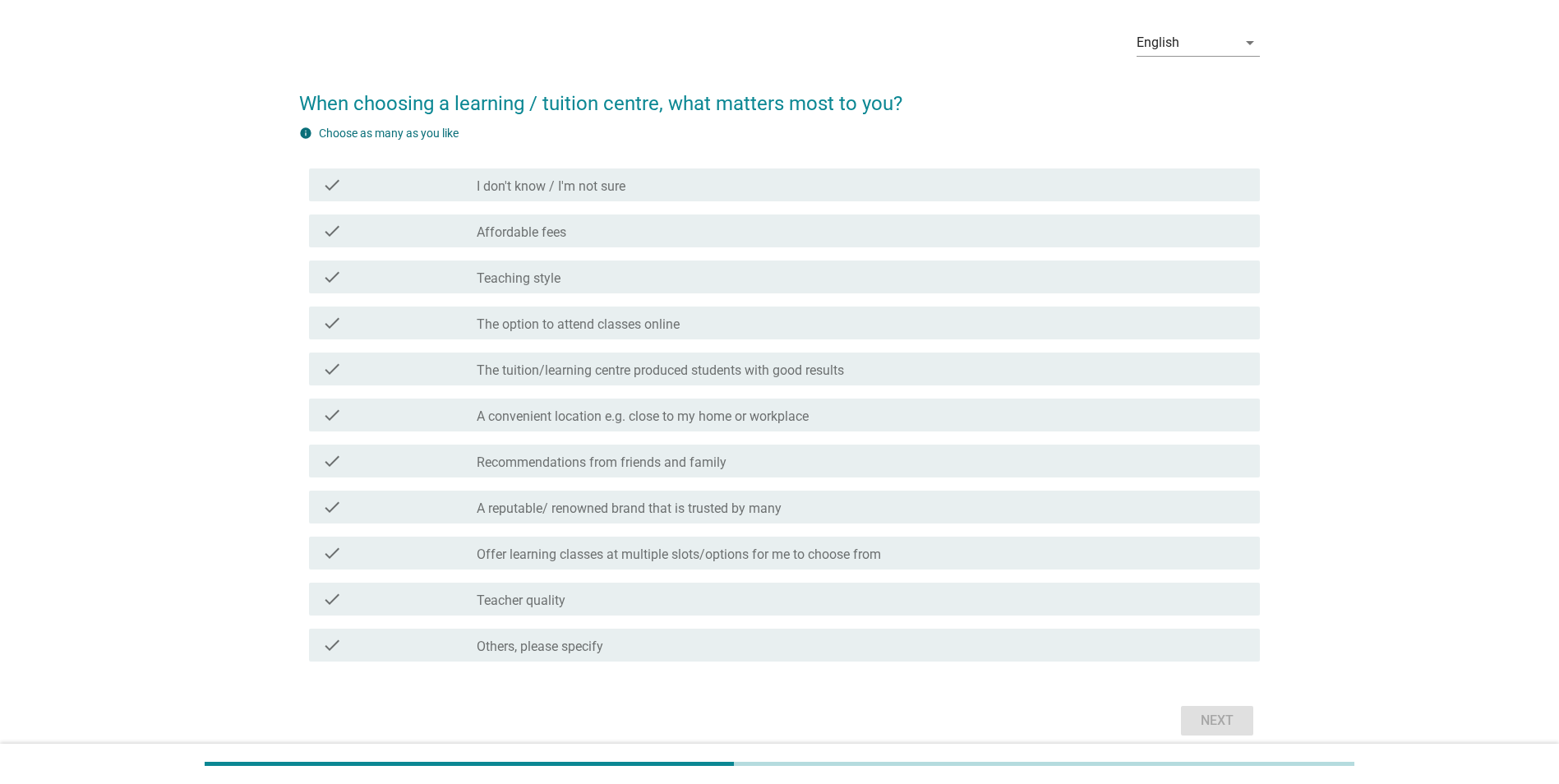
scroll to position [82, 0]
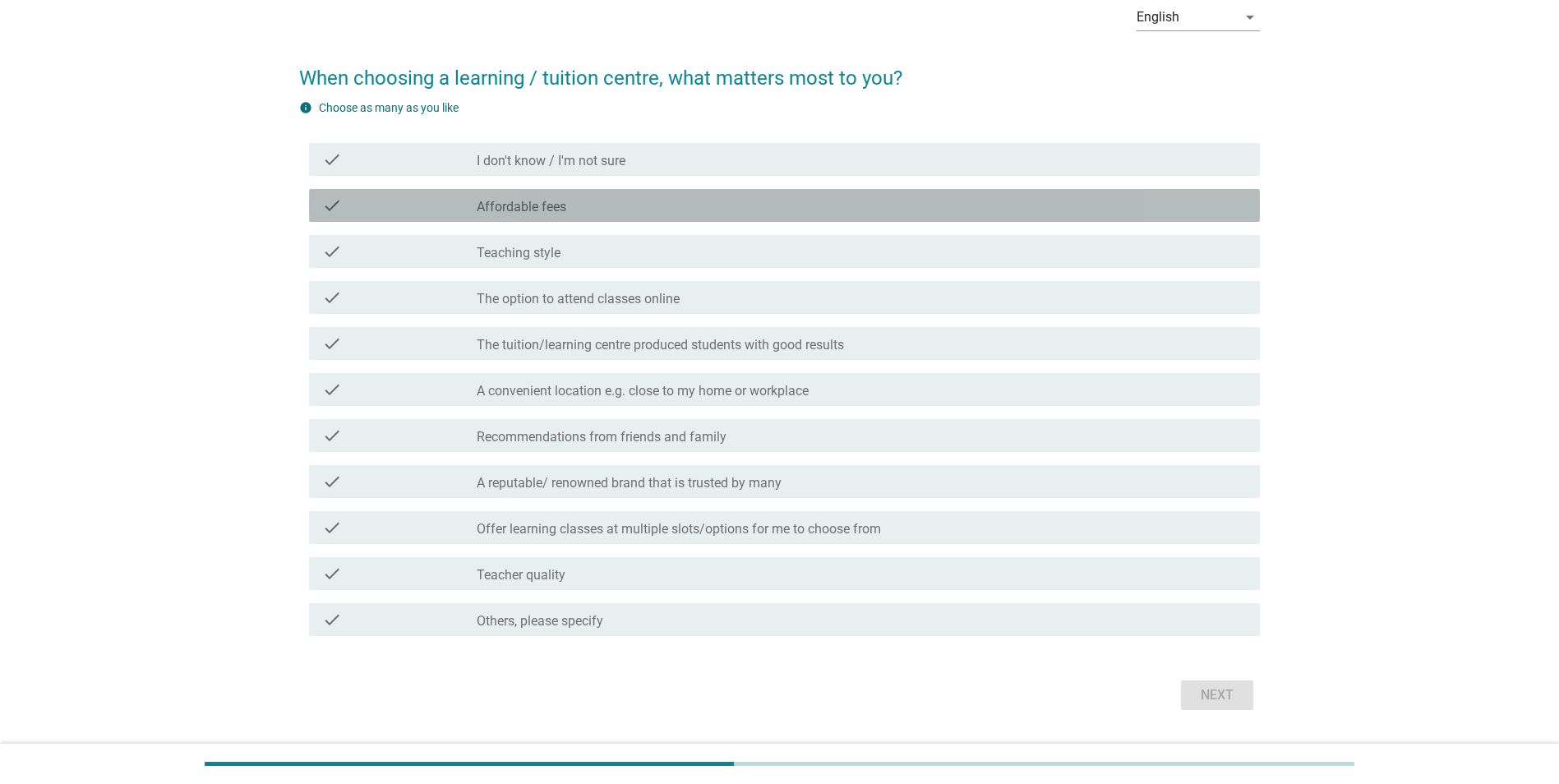
click at [538, 204] on label "Affordable fees" at bounding box center [521, 207] width 90 height 16
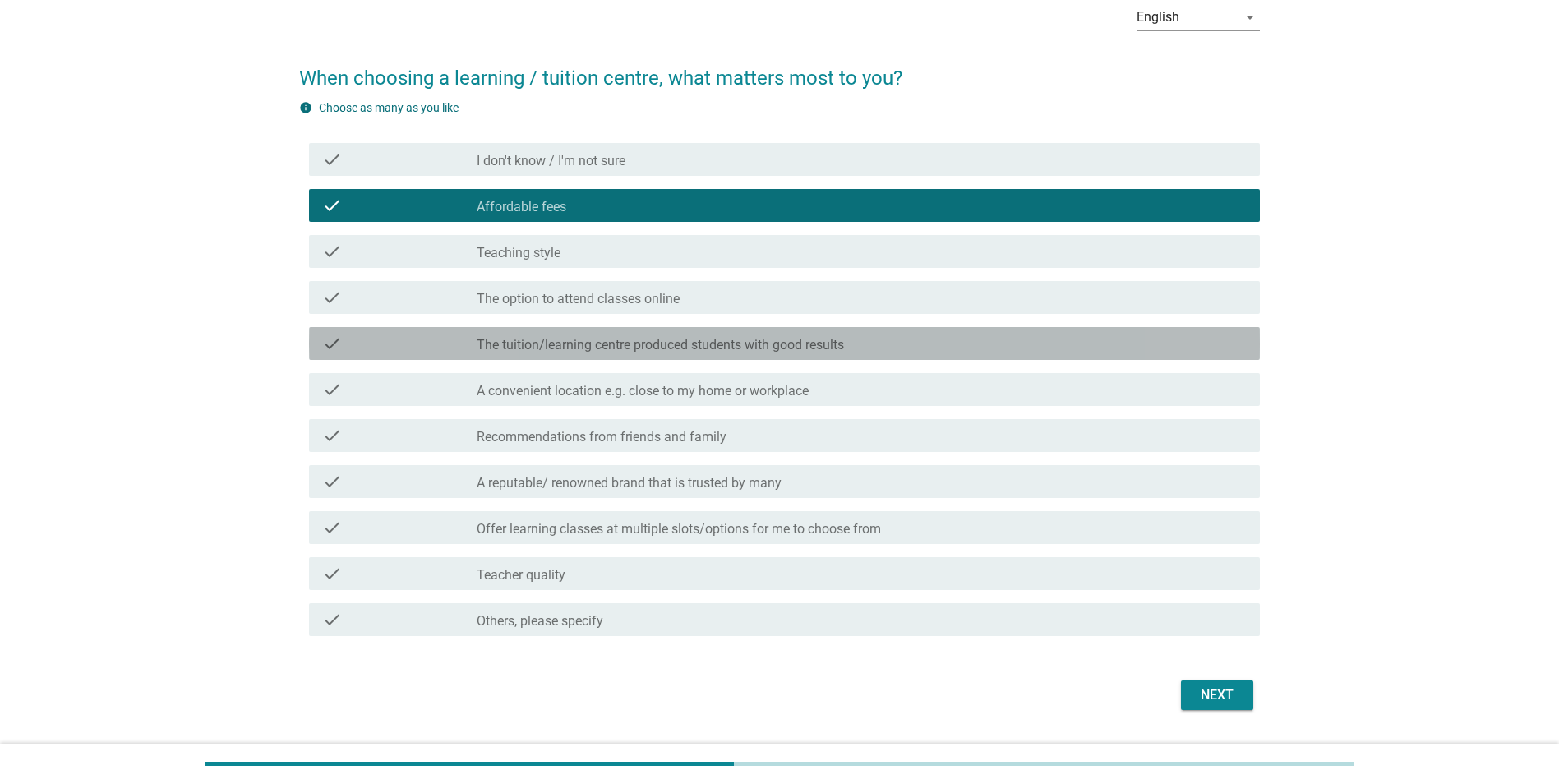
click at [526, 344] on label "The tuition/learning centre produced students with good results" at bounding box center [661, 345] width 367 height 16
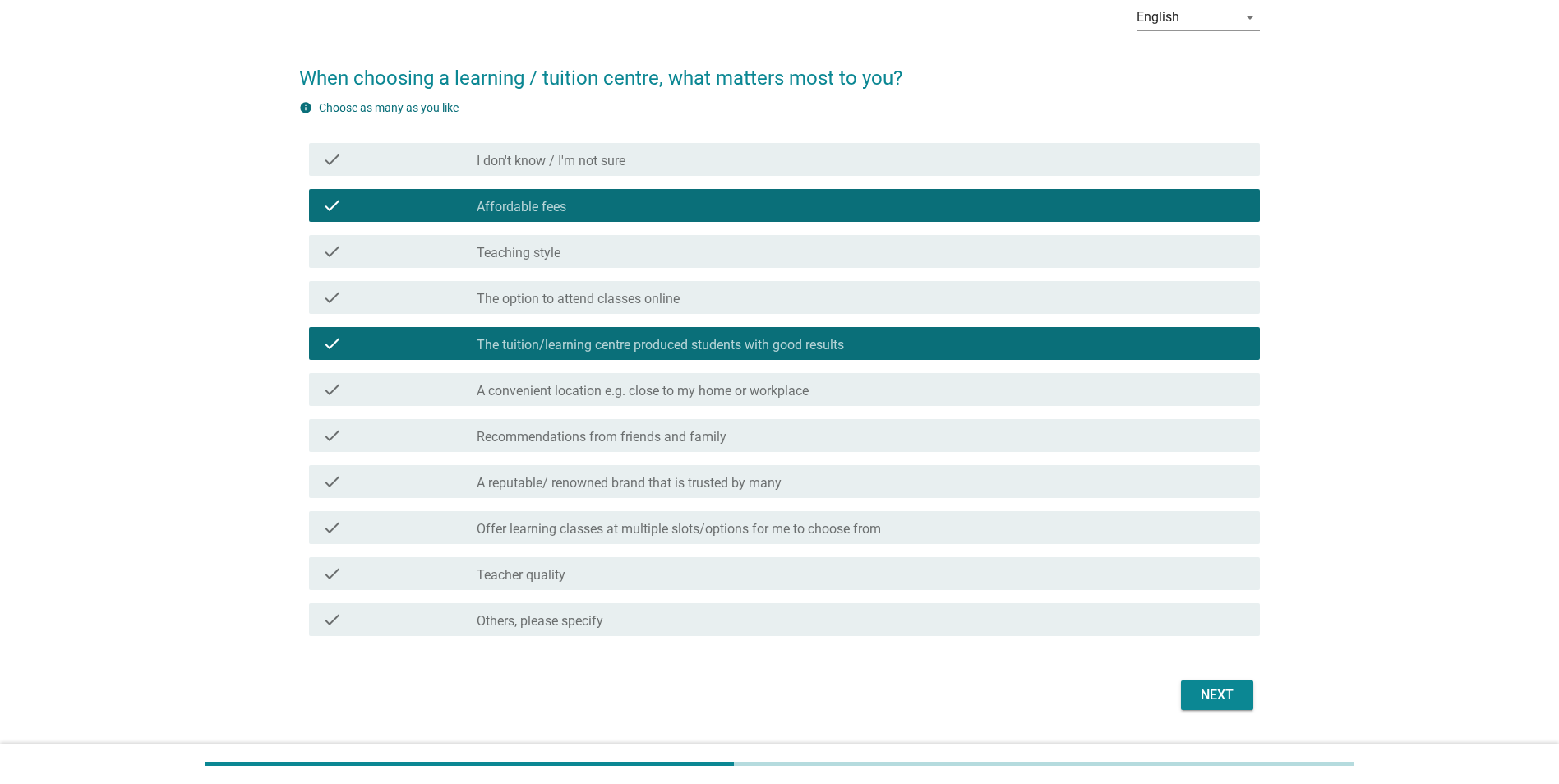
click at [526, 344] on label "The tuition/learning centre produced students with good results" at bounding box center [661, 345] width 367 height 16
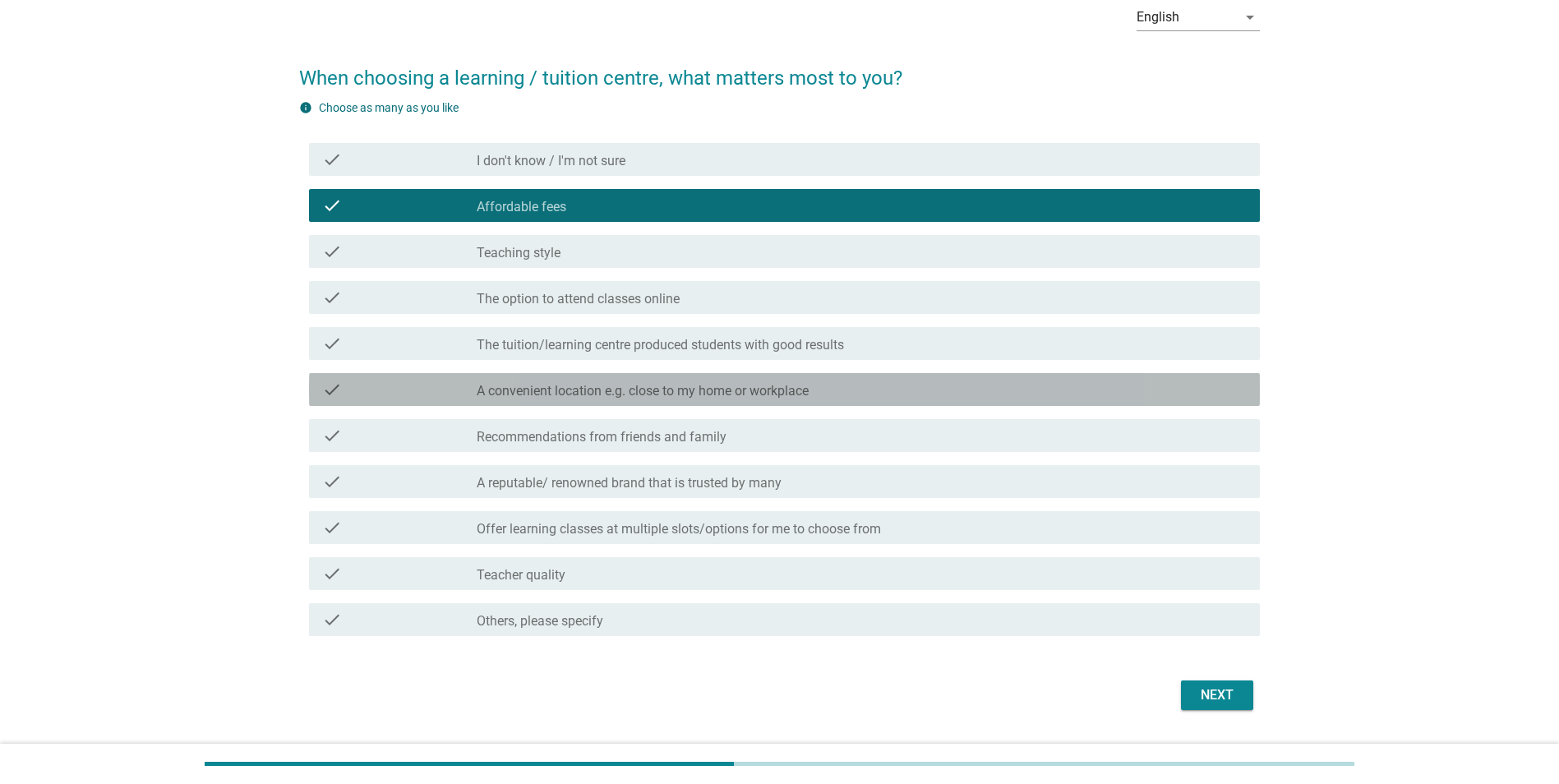
click at [535, 394] on label "A convenient location e.g. close to my home or workplace" at bounding box center [643, 391] width 332 height 16
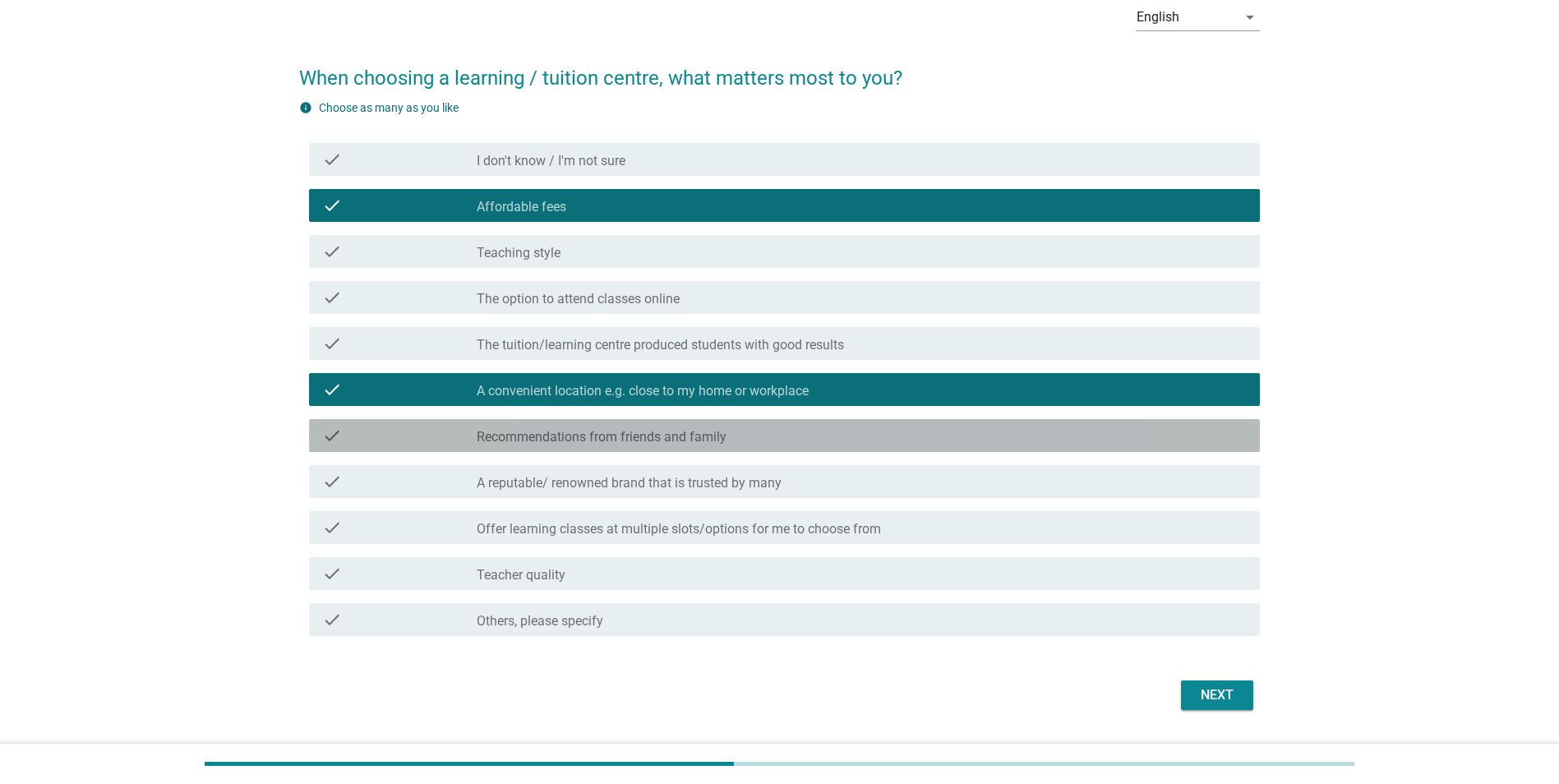
click at [529, 438] on label "Recommendations from friends and family" at bounding box center [602, 437] width 250 height 16
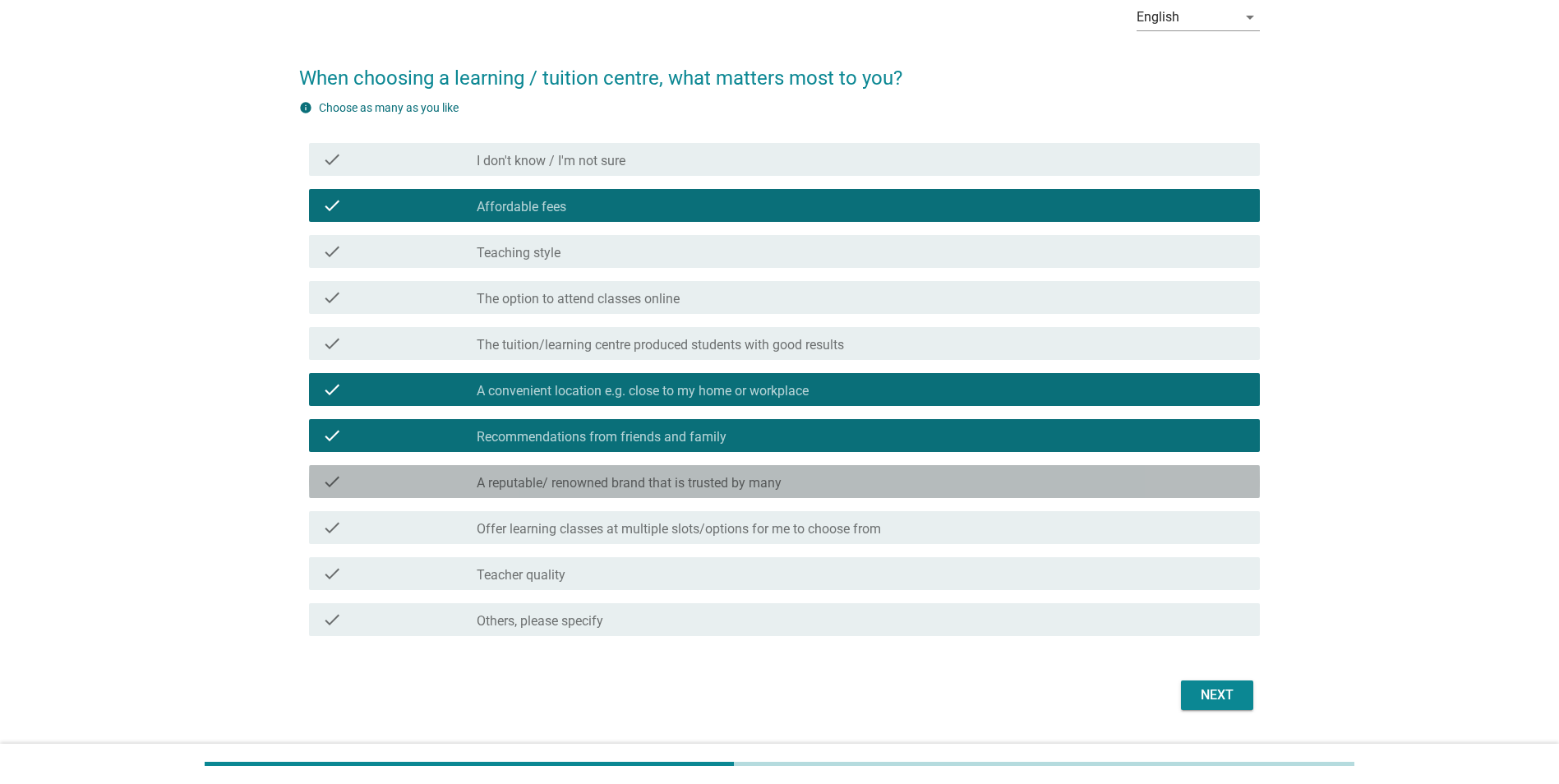
click at [669, 481] on label "A reputable/ renowned brand that is trusted by many" at bounding box center [629, 483] width 305 height 16
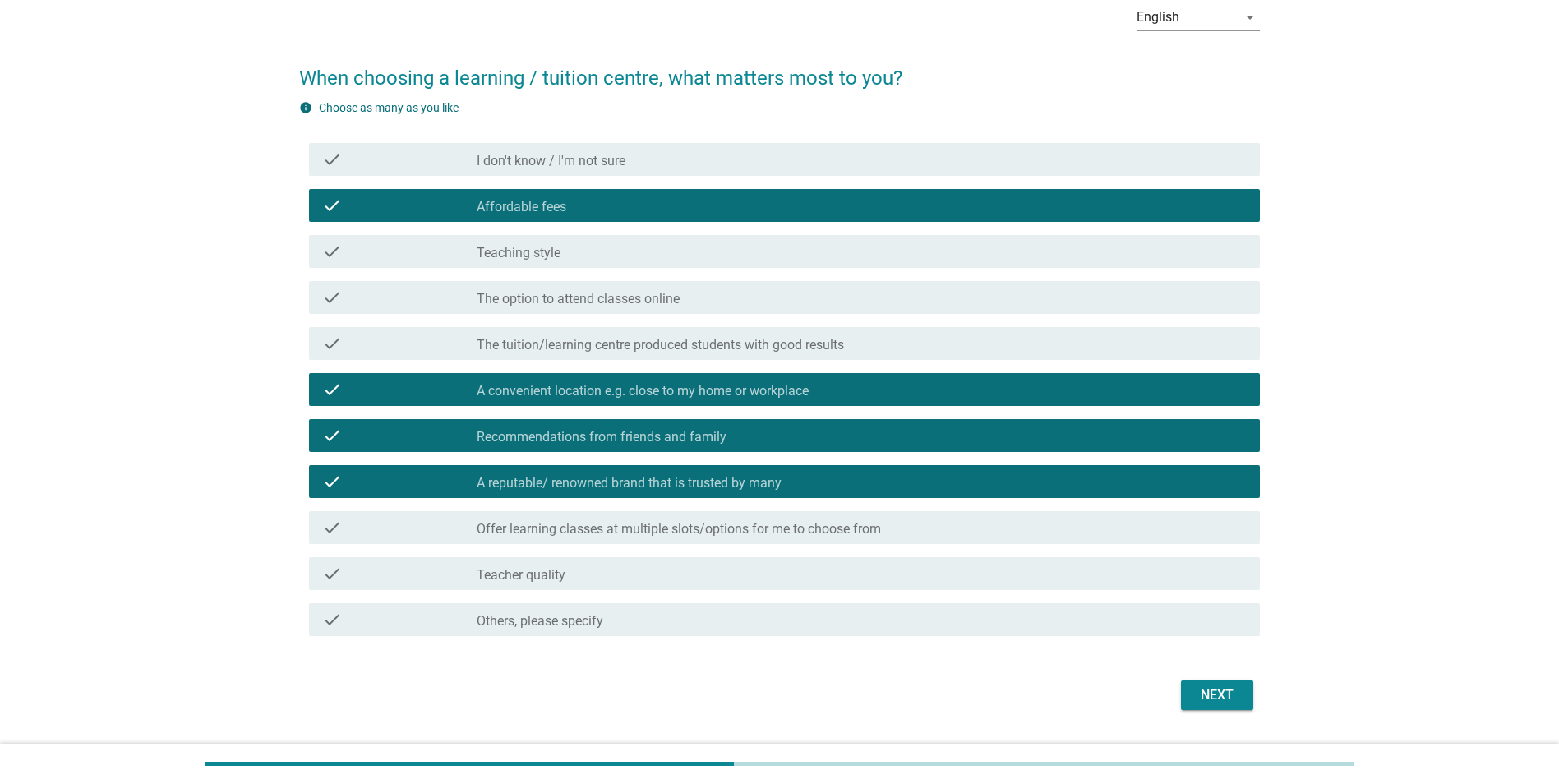
click at [559, 575] on label "Teacher quality" at bounding box center [521, 575] width 89 height 16
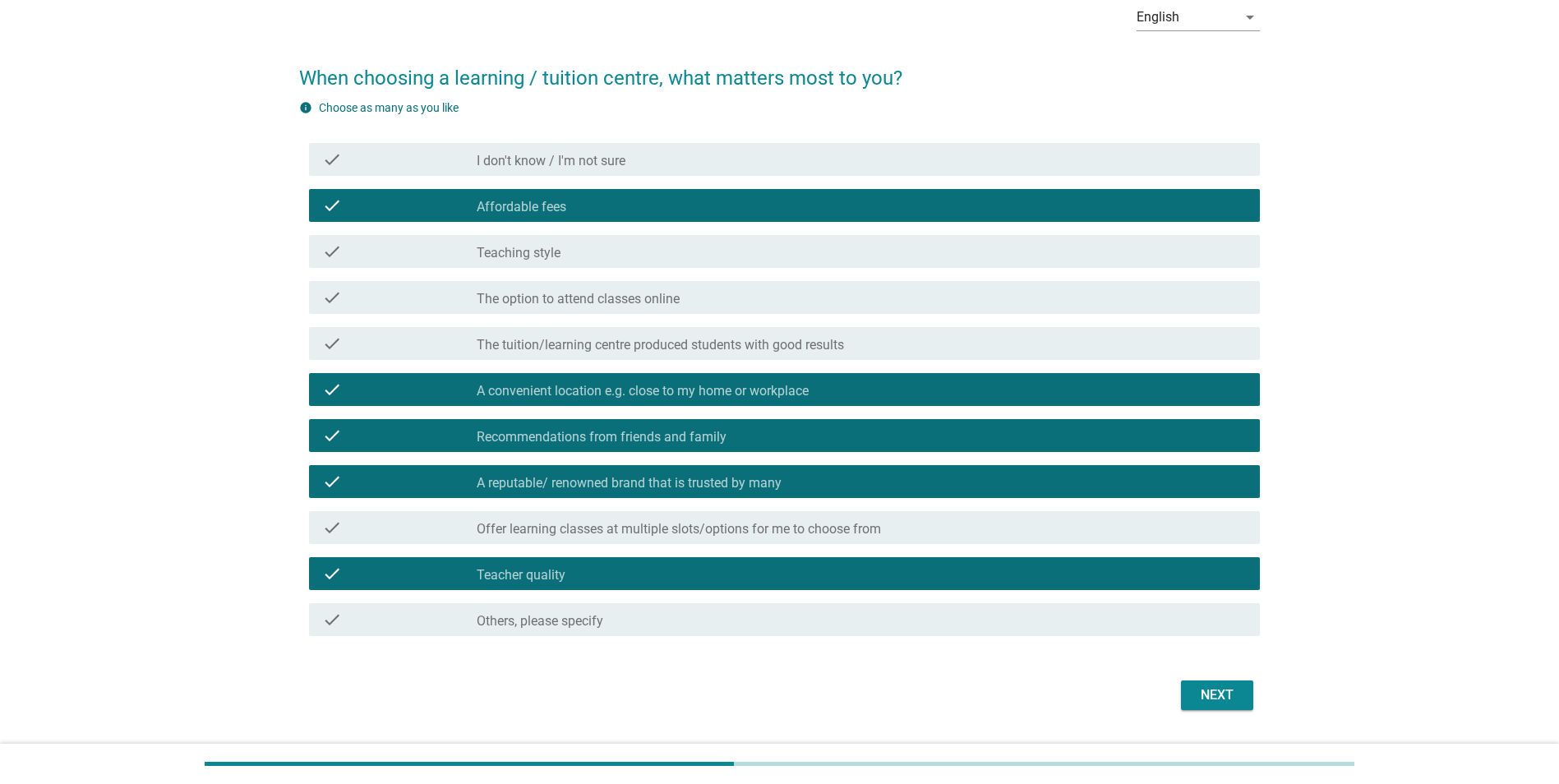
click at [1201, 691] on div "Next" at bounding box center [1218, 695] width 46 height 20
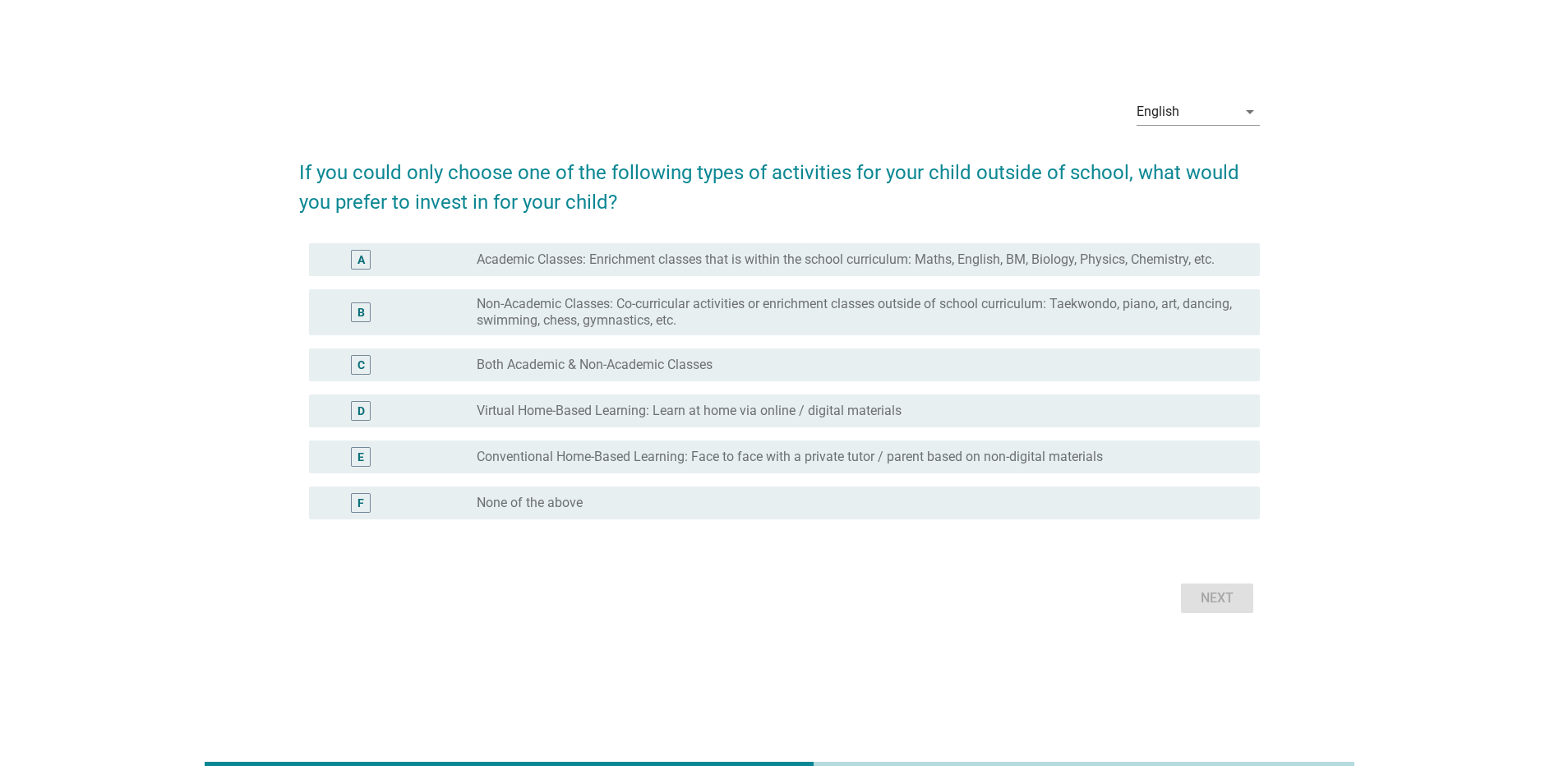
scroll to position [0, 0]
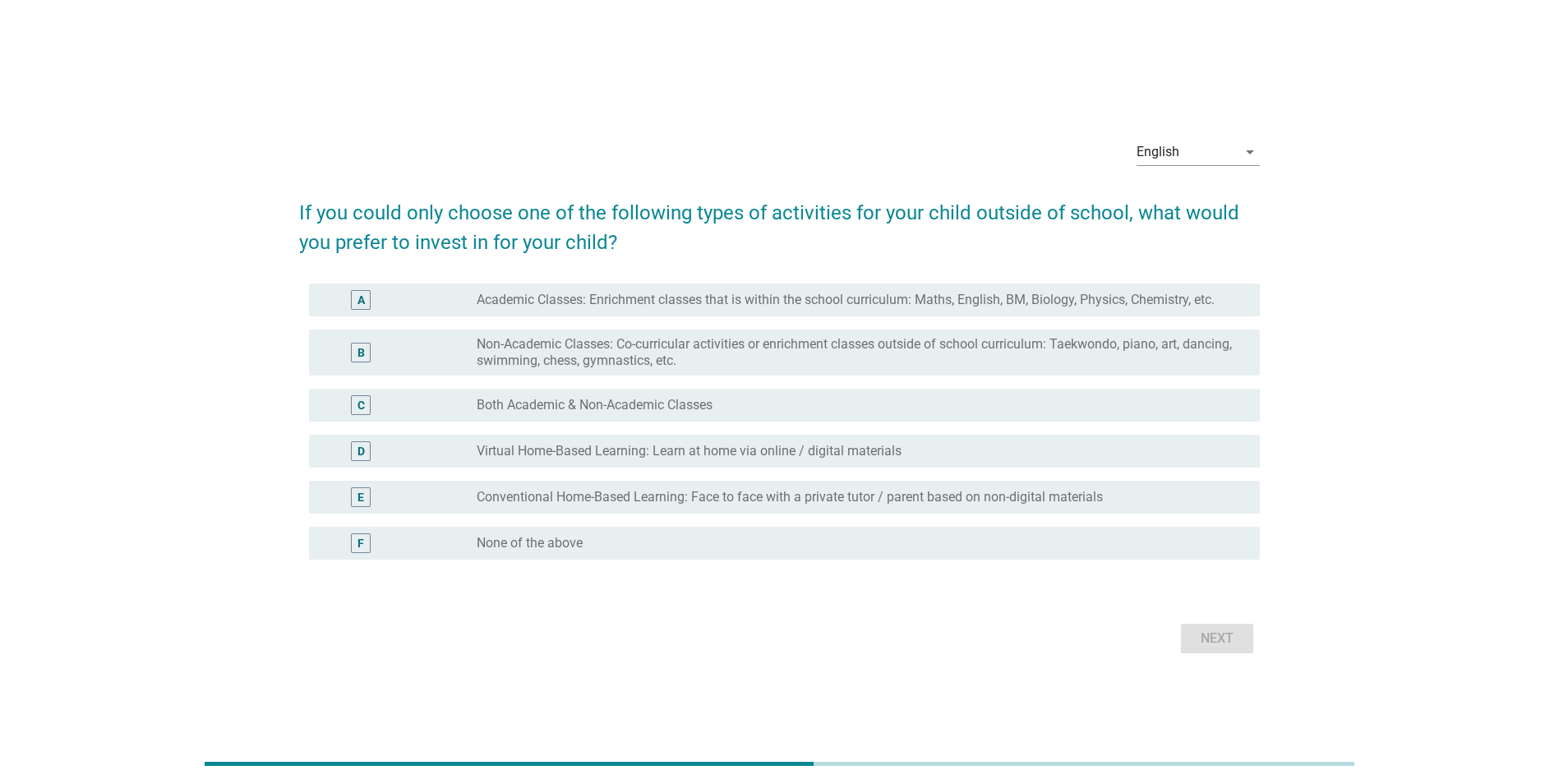
click at [556, 406] on label "Both Academic & Non-Academic Classes" at bounding box center [595, 404] width 236 height 16
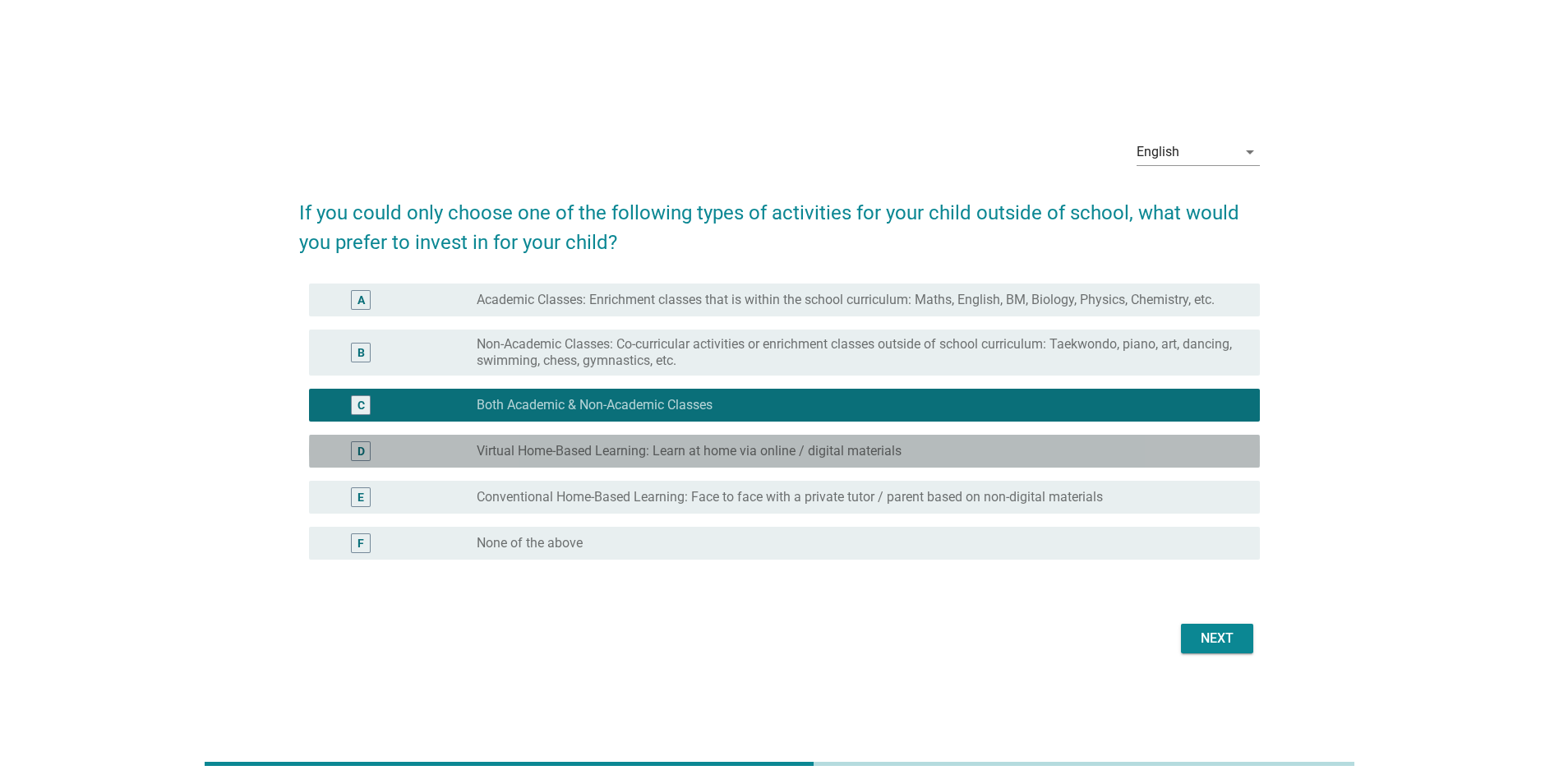
click at [554, 451] on label "Virtual Home-Based Learning: Learn at home via online / digital materials" at bounding box center [689, 451] width 425 height 16
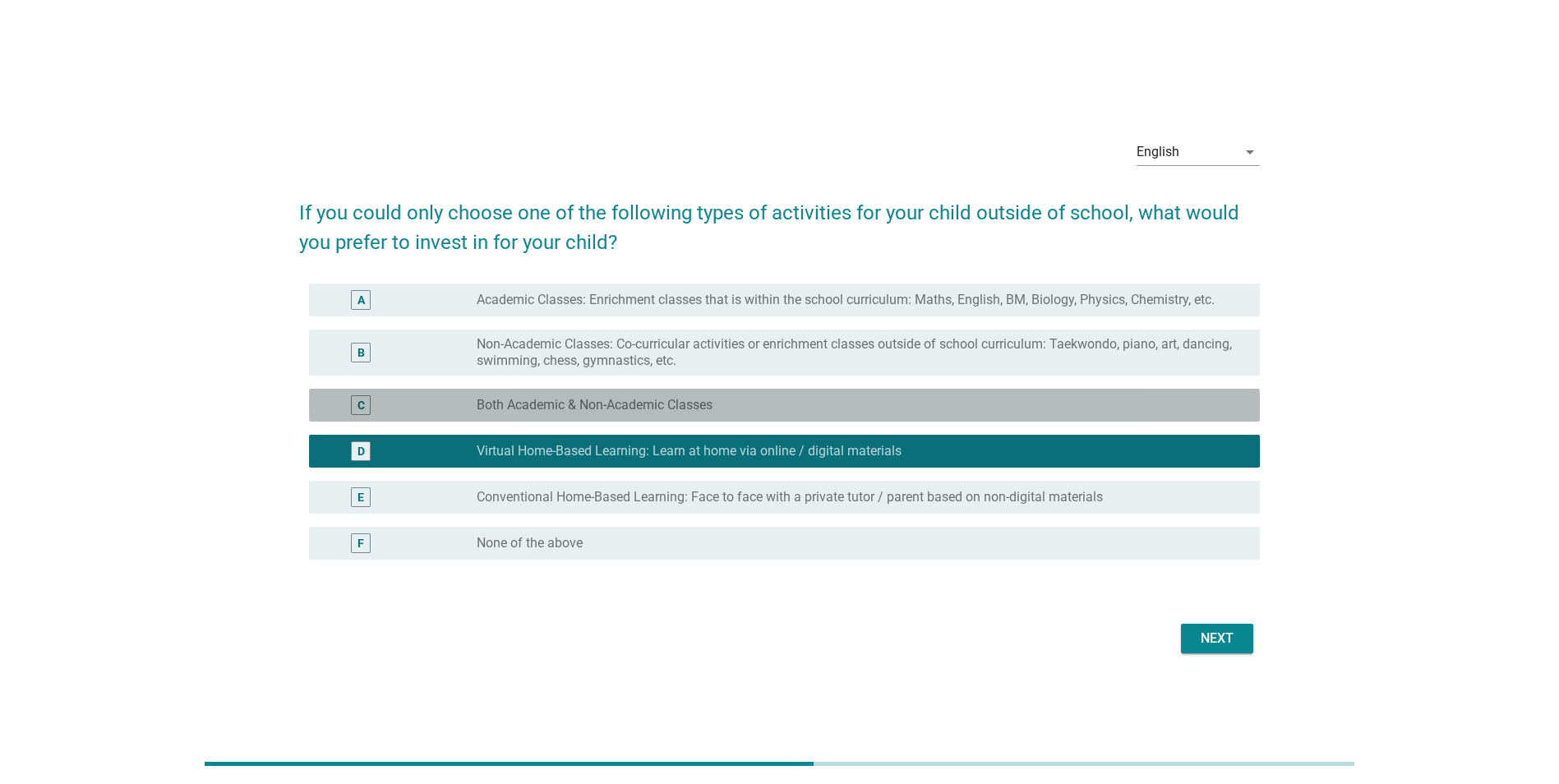
click at [595, 404] on label "Both Academic & Non-Academic Classes" at bounding box center [595, 404] width 236 height 16
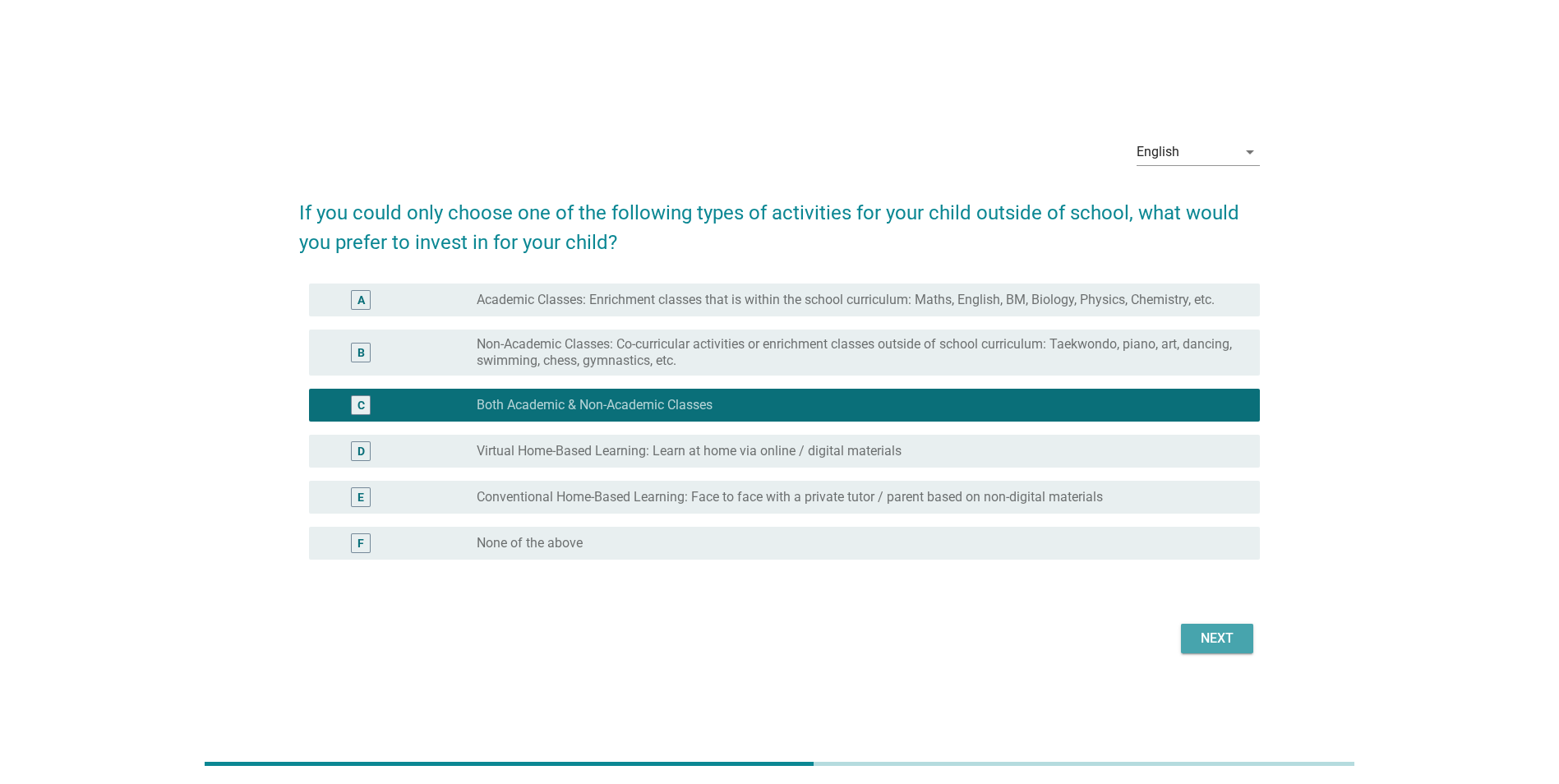
click at [1198, 636] on div "Next" at bounding box center [1218, 638] width 46 height 20
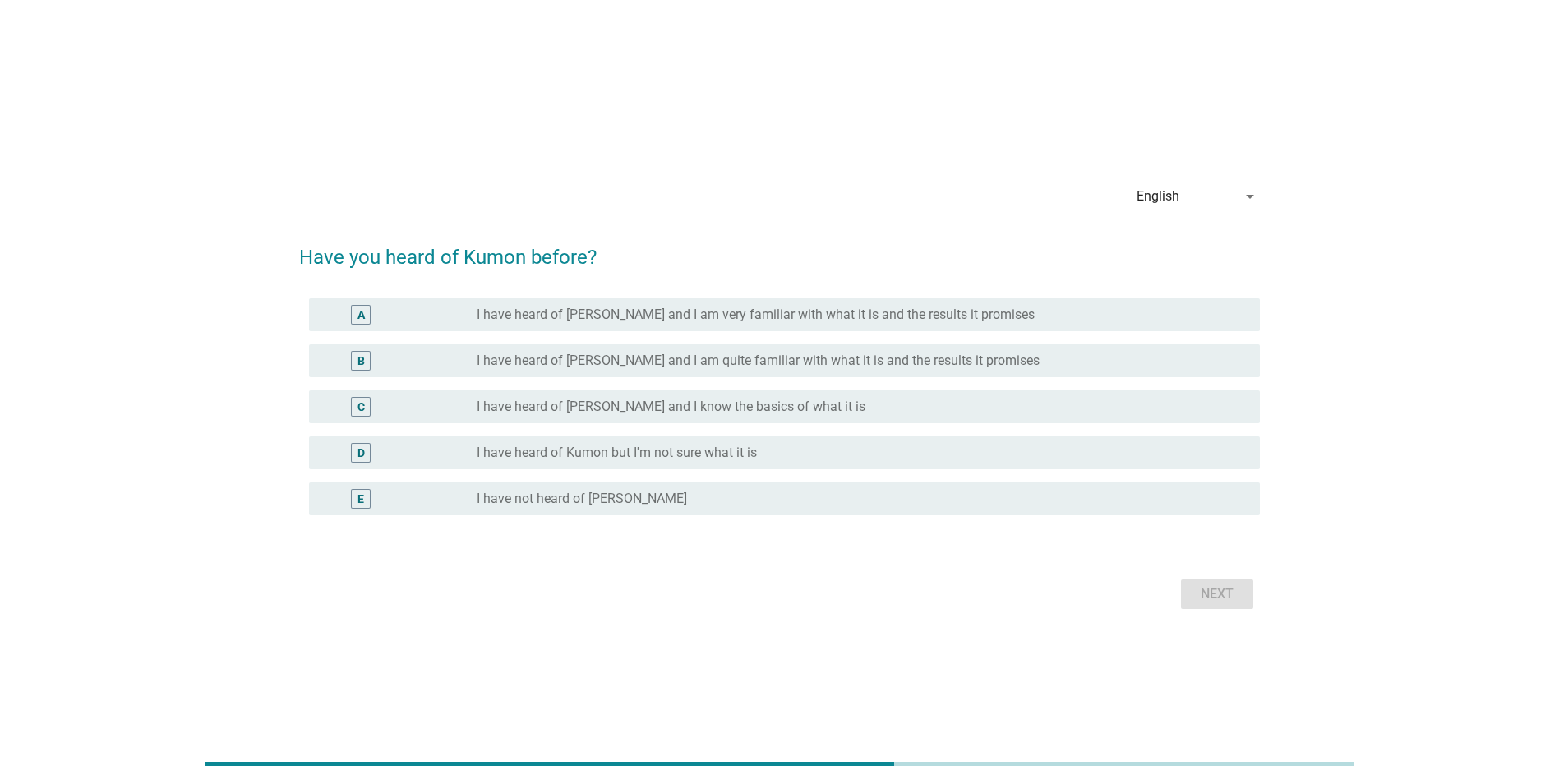
click at [541, 318] on label "I have heard of [PERSON_NAME] and I am very familiar with what it is and the re…" at bounding box center [756, 314] width 558 height 16
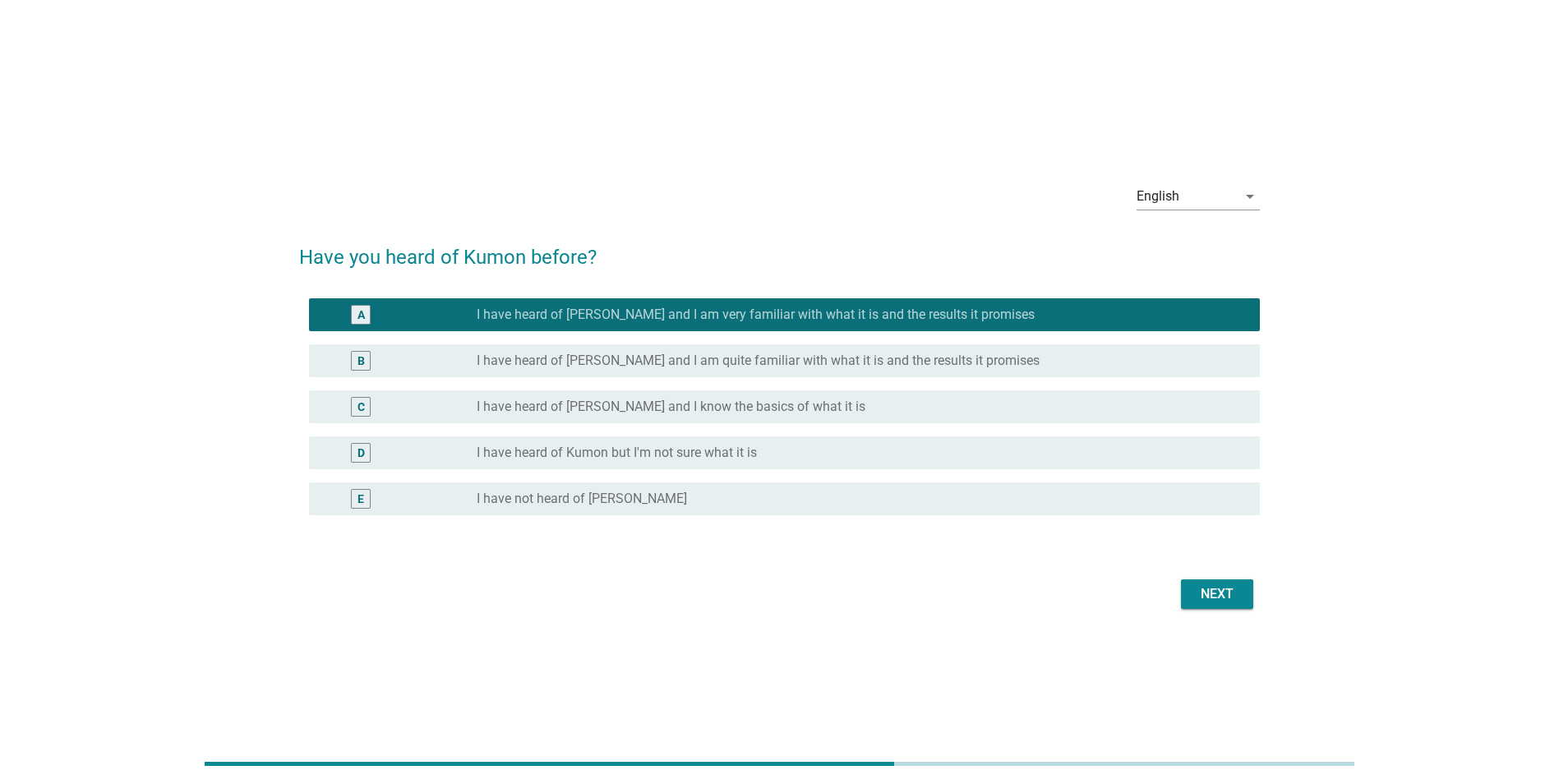
click at [1226, 595] on div "Next" at bounding box center [1218, 594] width 46 height 20
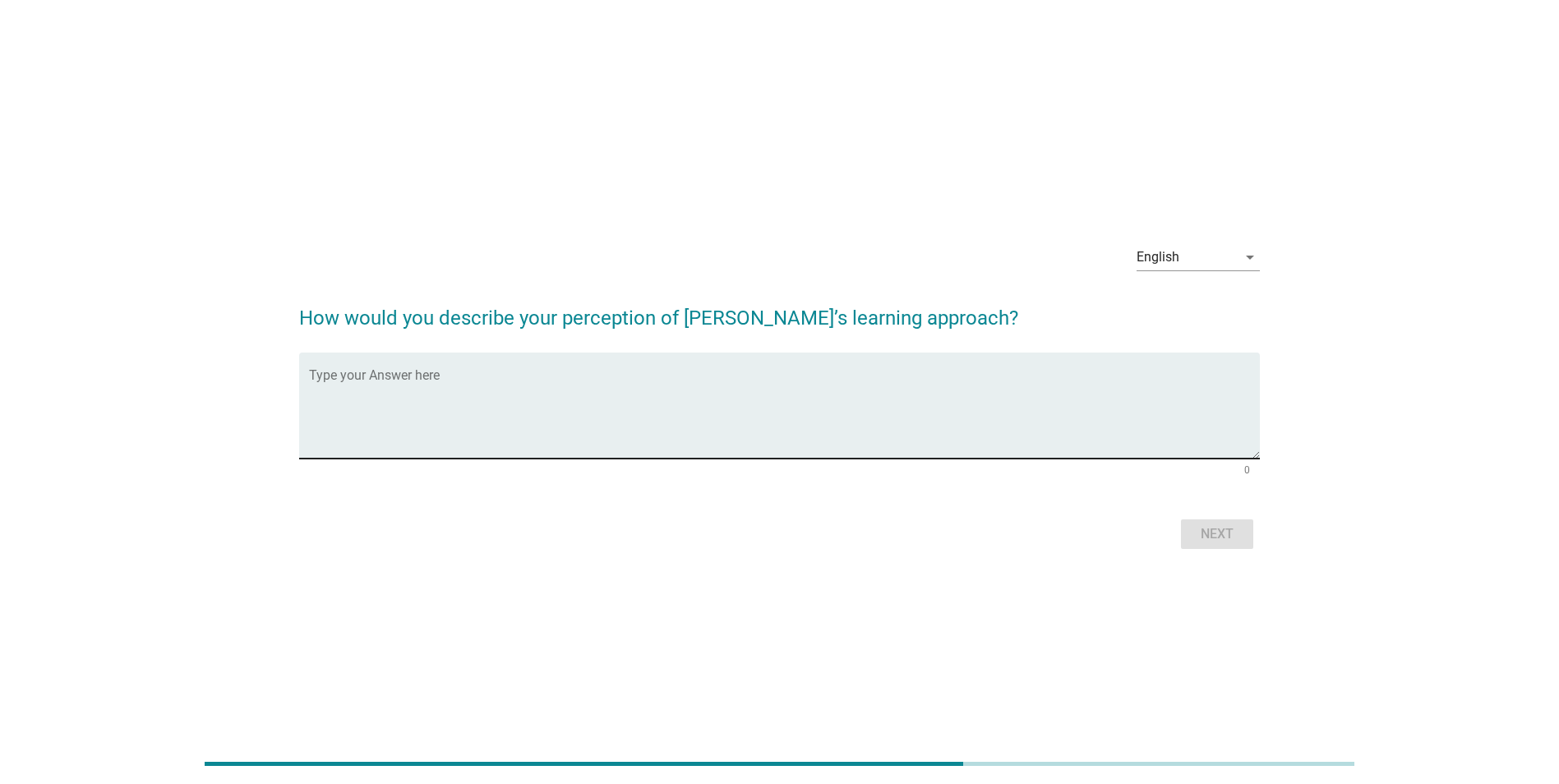
click at [466, 387] on textarea "Type your Answer here" at bounding box center [784, 415] width 951 height 86
click at [403, 385] on textarea "it is a very good approach where it focus on individual growth and it is base o…" at bounding box center [784, 415] width 951 height 86
type textarea "it is a very good learning approach where it focus on individual growth and it …"
click at [1212, 534] on div "Next" at bounding box center [1218, 534] width 46 height 20
click at [523, 394] on textarea "Type your Answer here" at bounding box center [784, 415] width 951 height 86
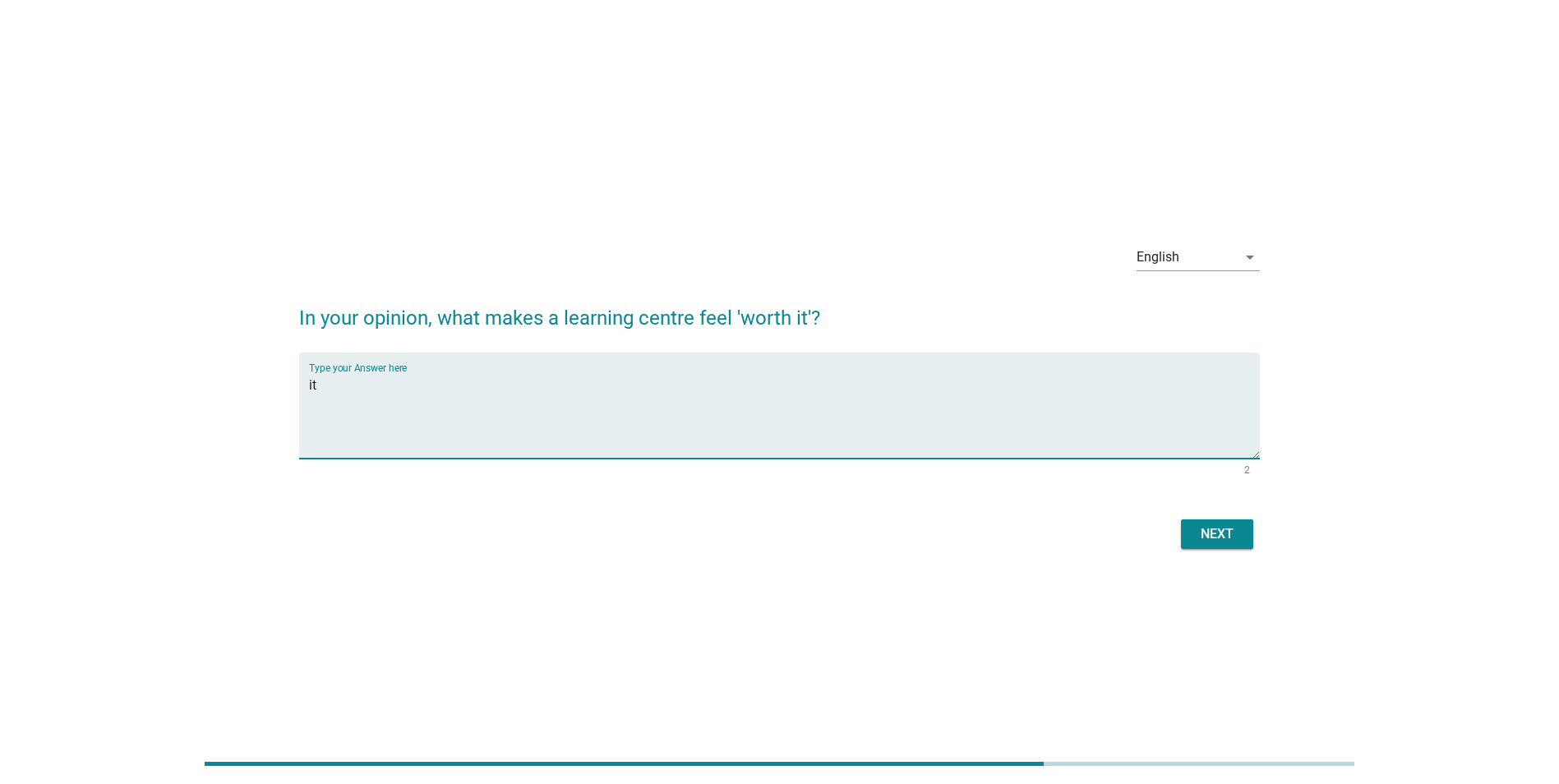
type textarea "i"
type textarea "i can see my the children learning growth consistently"
click at [1206, 530] on div "Next" at bounding box center [1218, 534] width 46 height 20
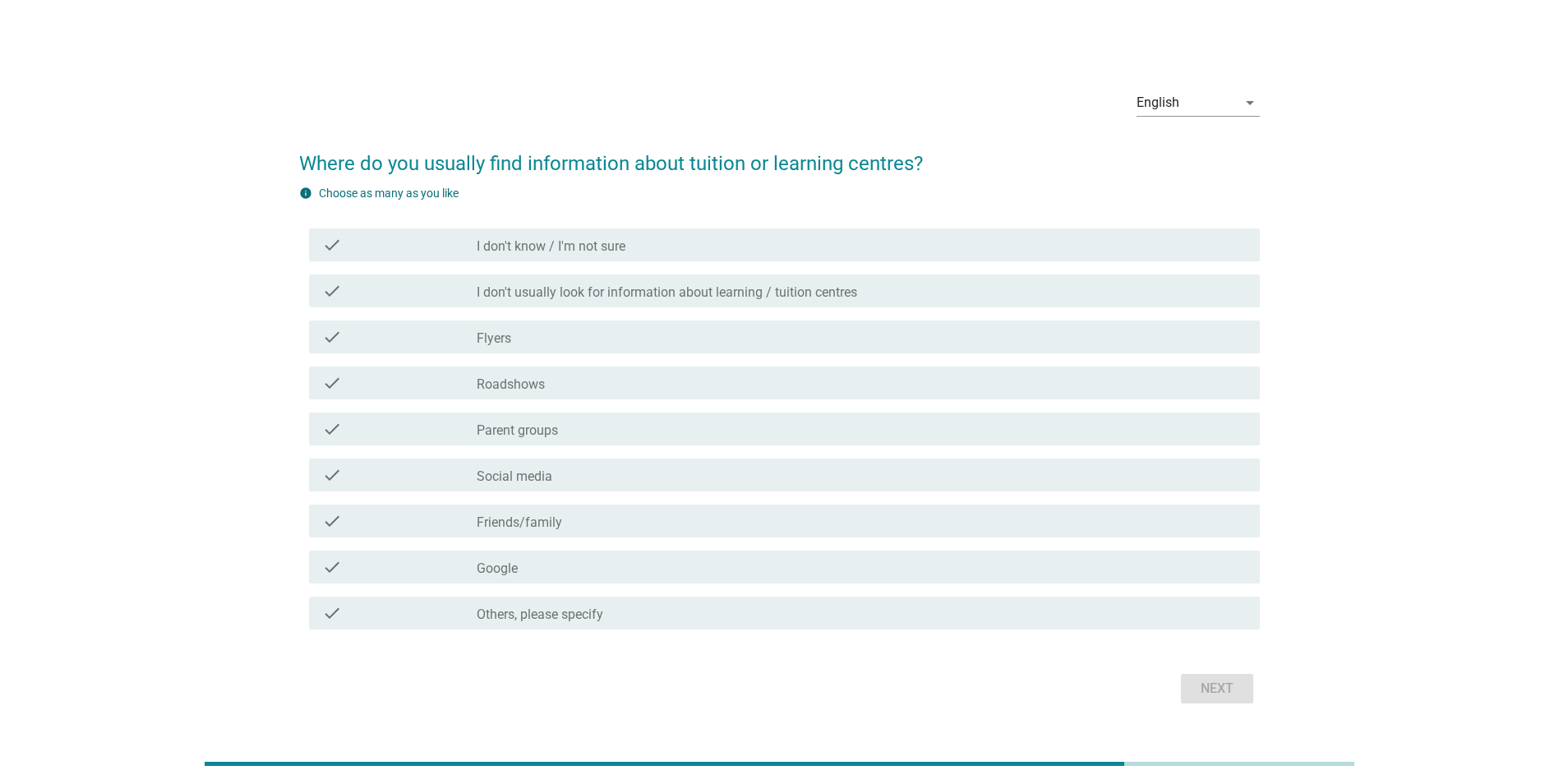
click at [540, 426] on label "Parent groups" at bounding box center [517, 430] width 81 height 16
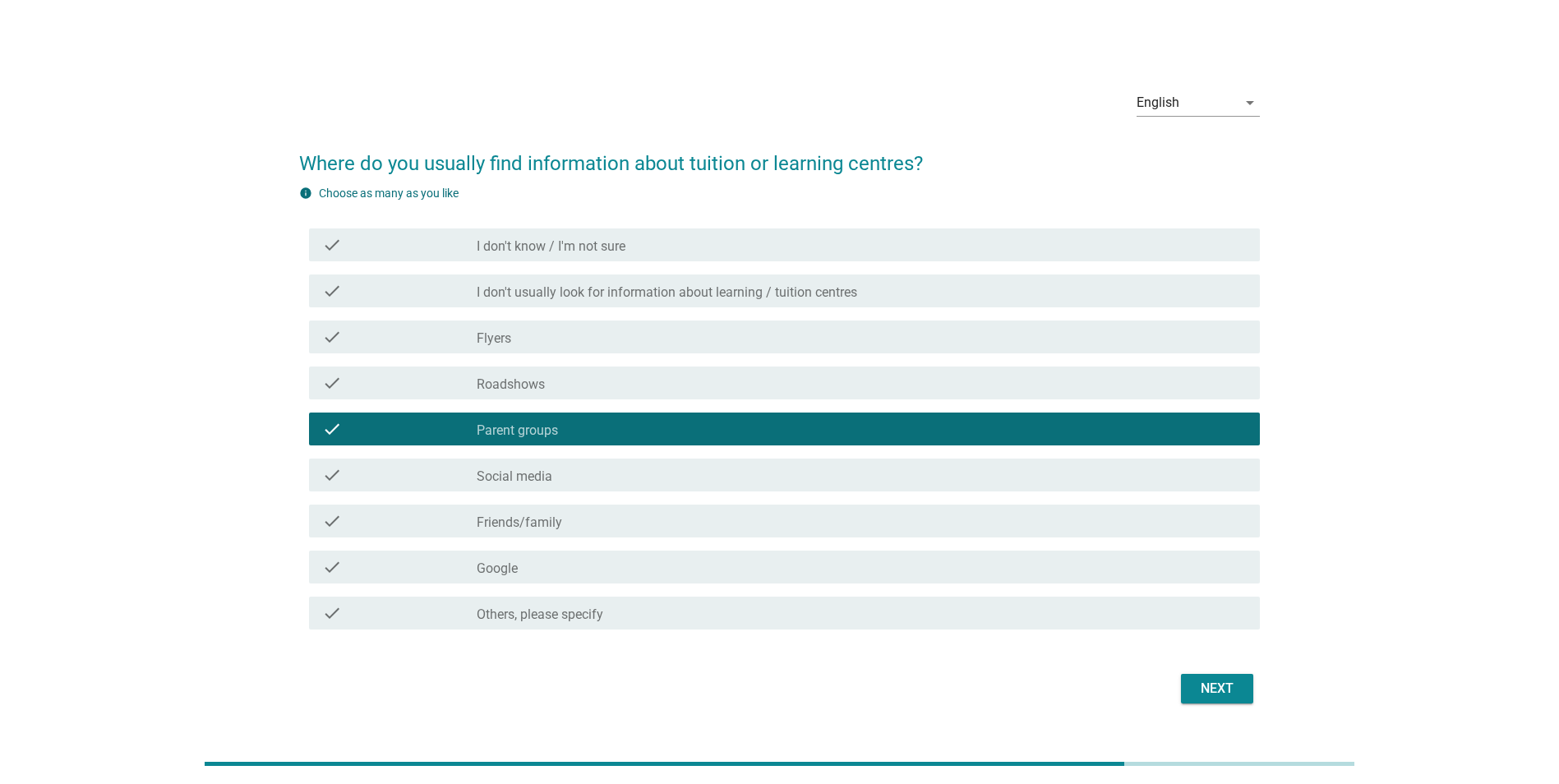
click at [526, 478] on label "Social media" at bounding box center [514, 477] width 76 height 16
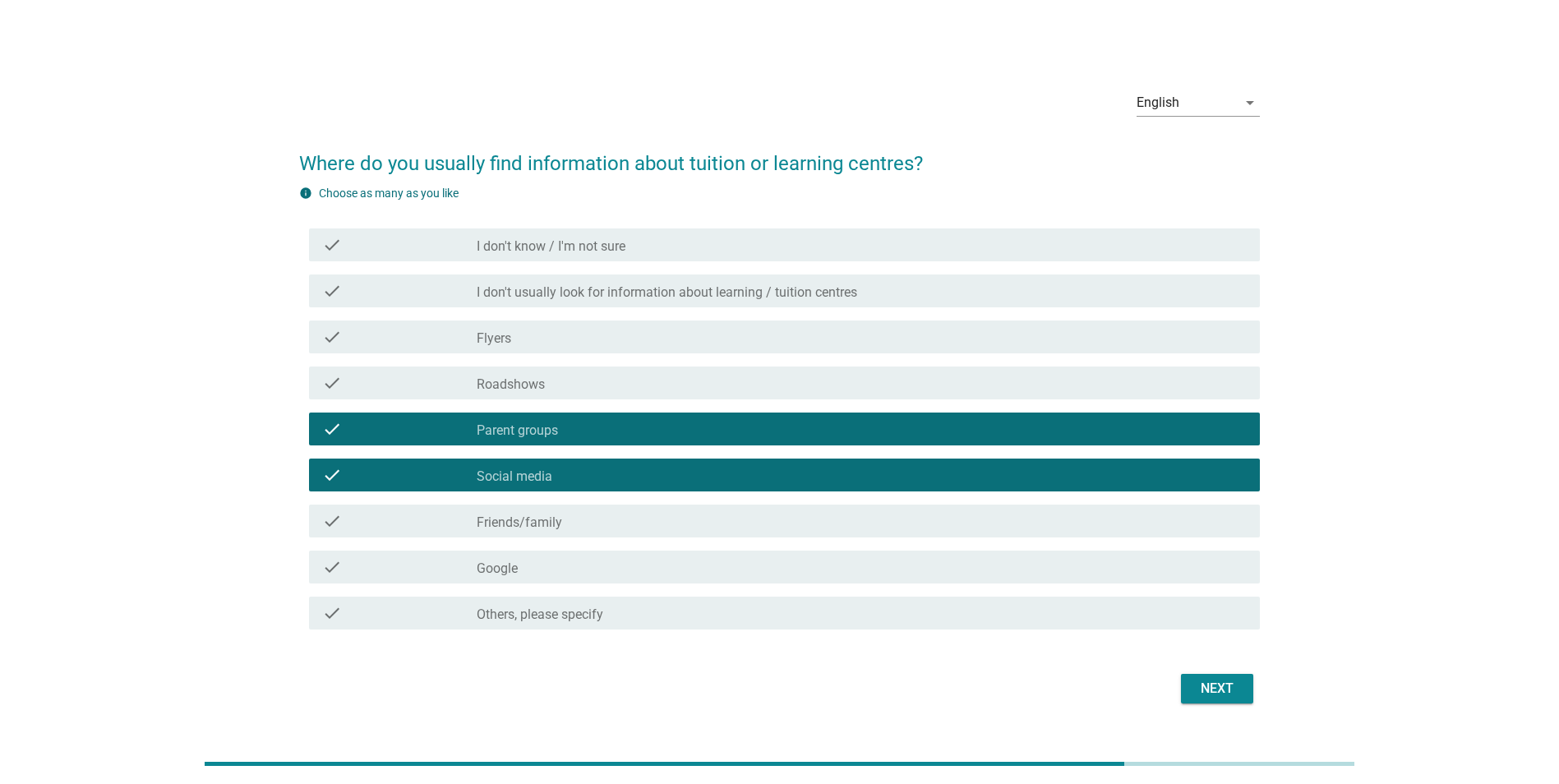
click at [531, 524] on label "Friends/family" at bounding box center [520, 522] width 86 height 16
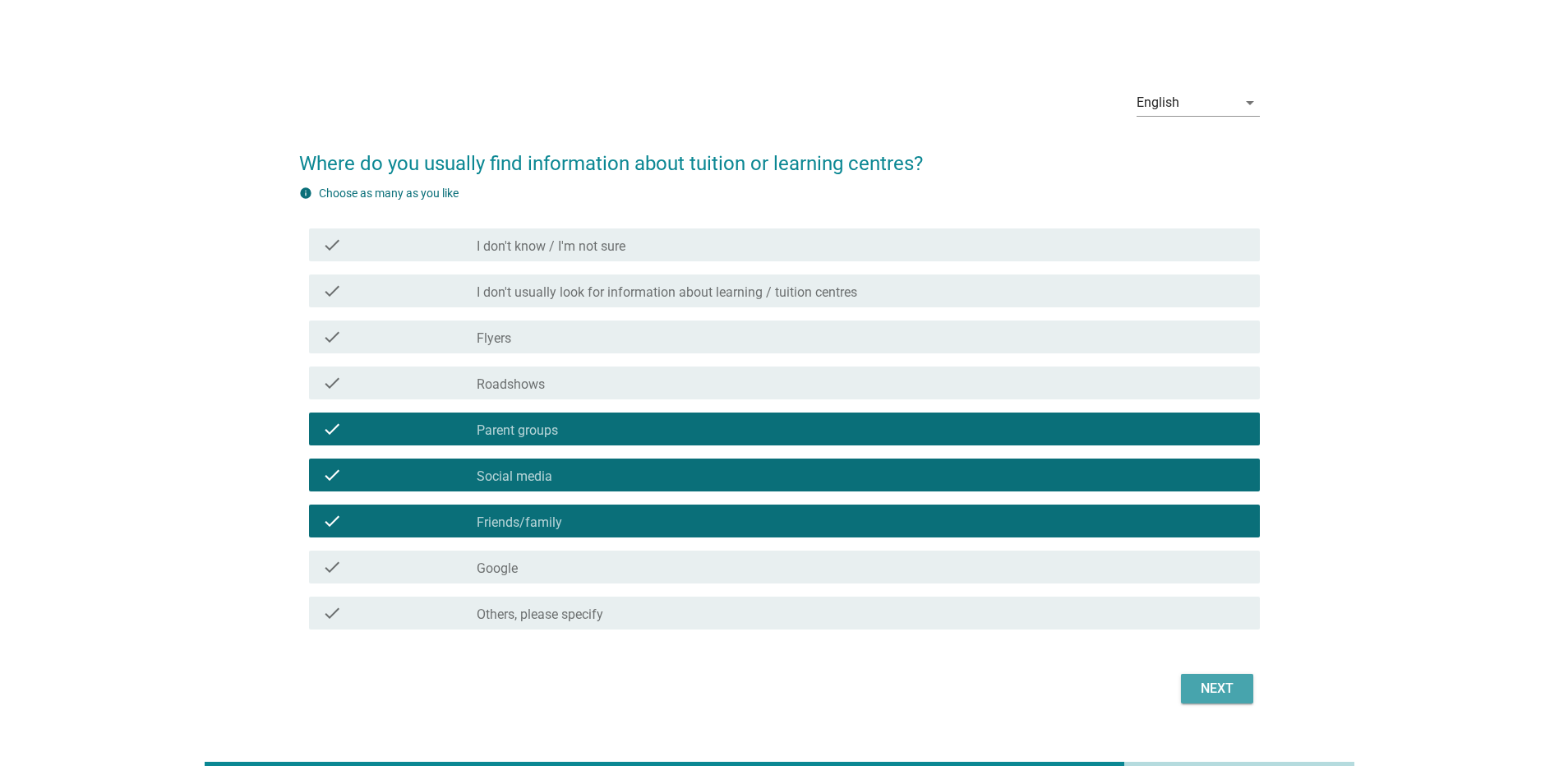
click at [1200, 682] on div "Next" at bounding box center [1218, 689] width 46 height 20
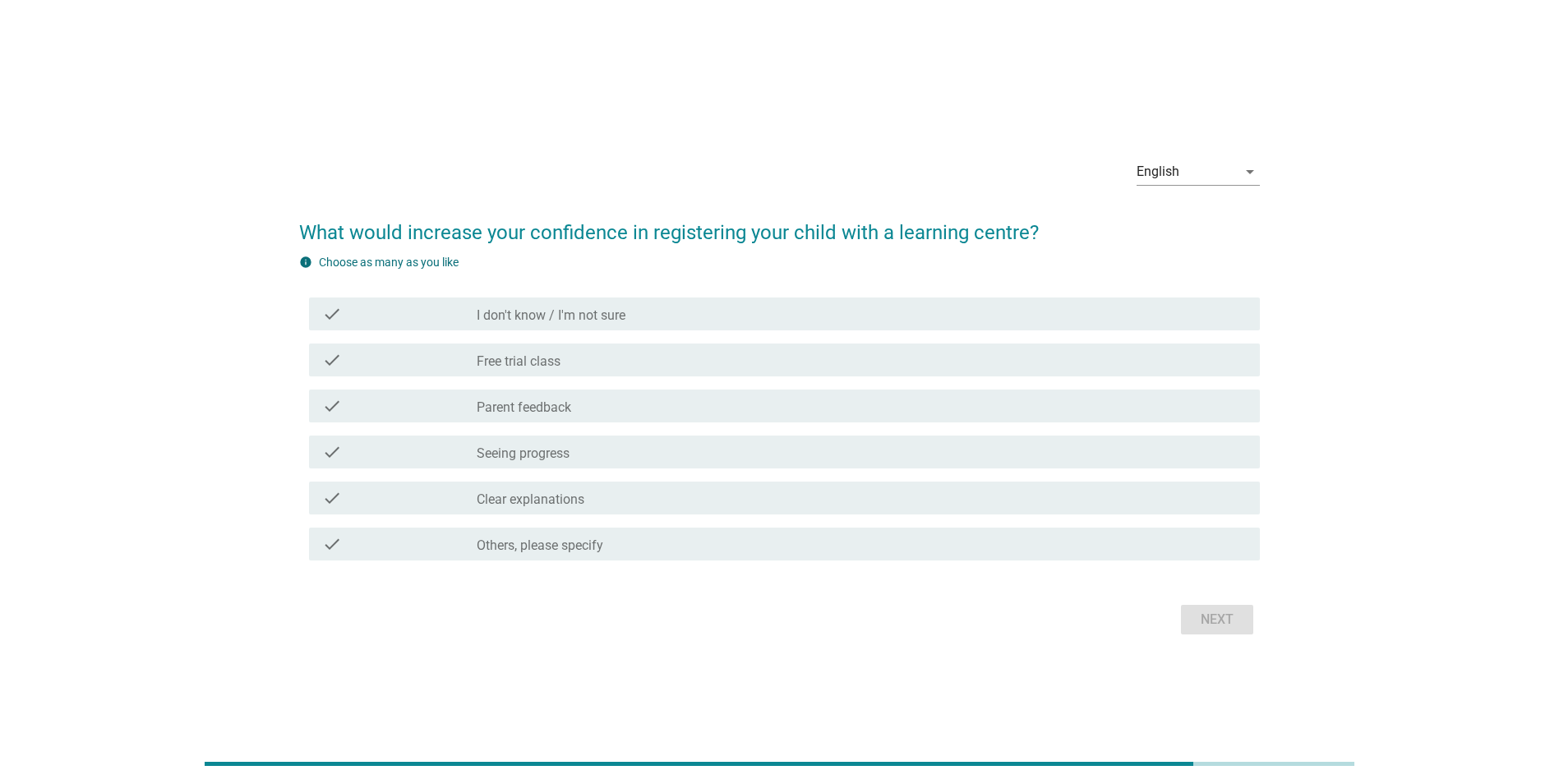
click at [523, 408] on label "Parent feedback" at bounding box center [524, 407] width 94 height 16
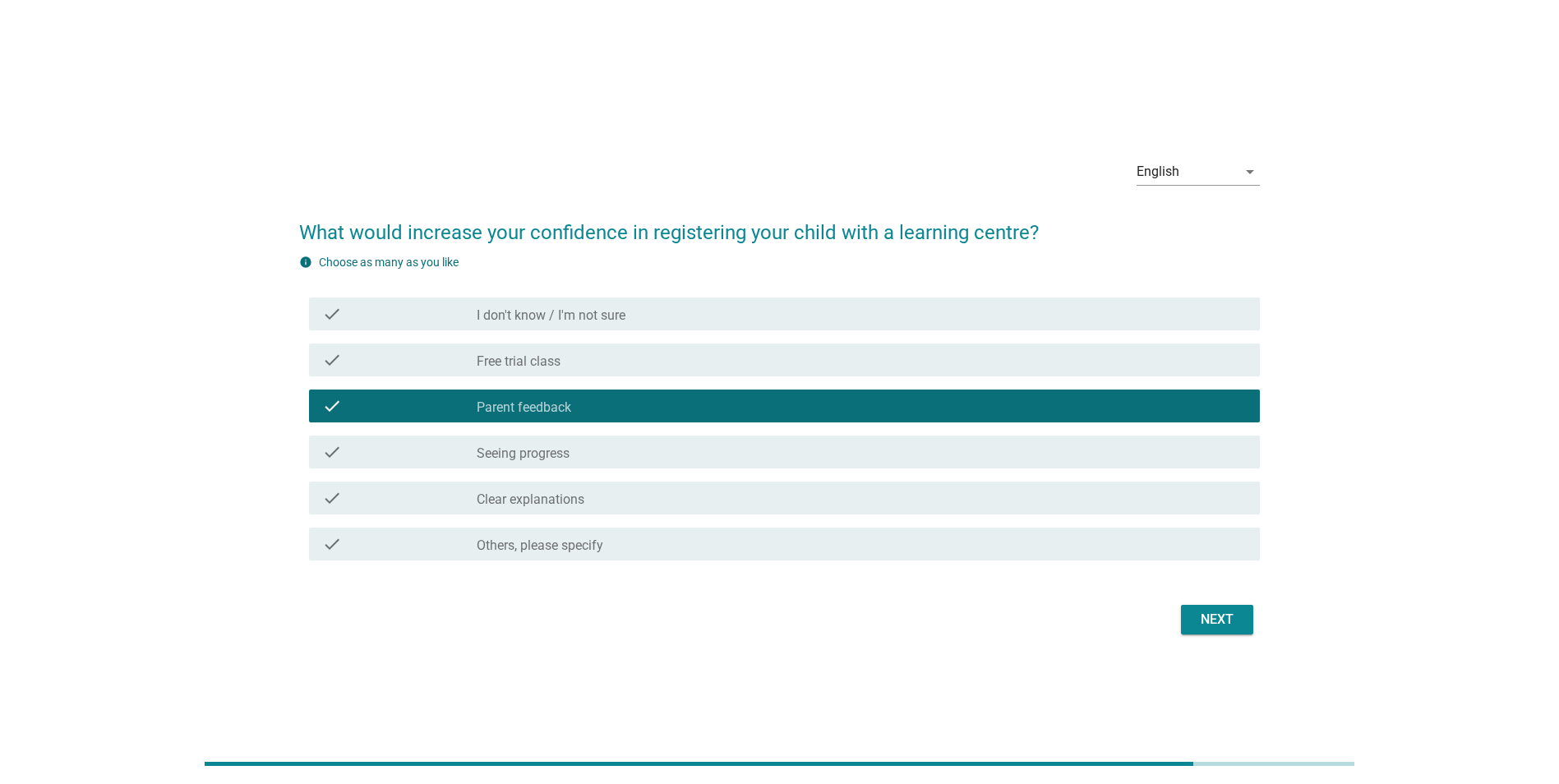
click at [573, 461] on div "check_box_outline_blank Seeing progress" at bounding box center [862, 452] width 770 height 20
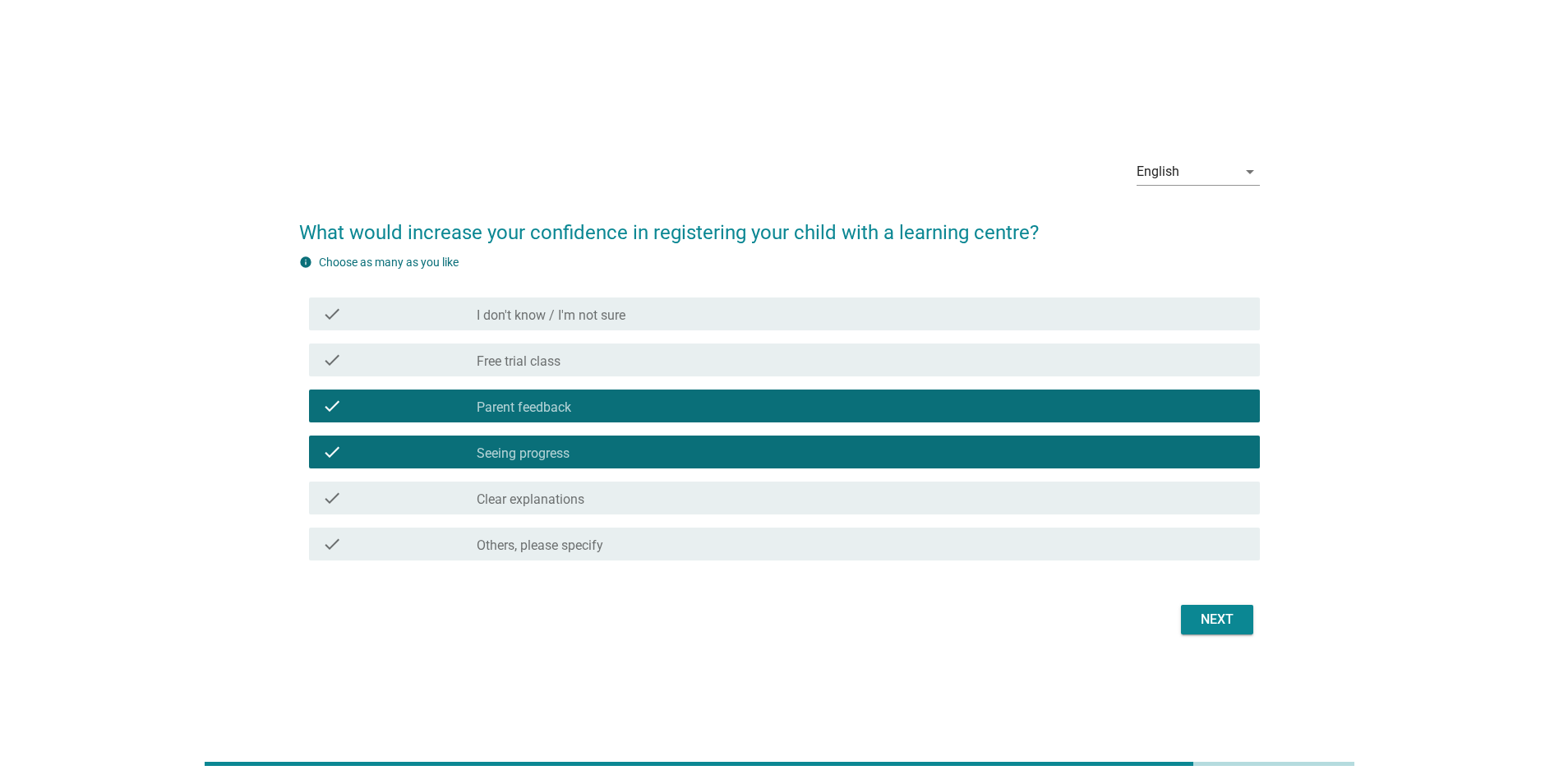
click at [575, 501] on label "Clear explanations" at bounding box center [530, 499] width 108 height 16
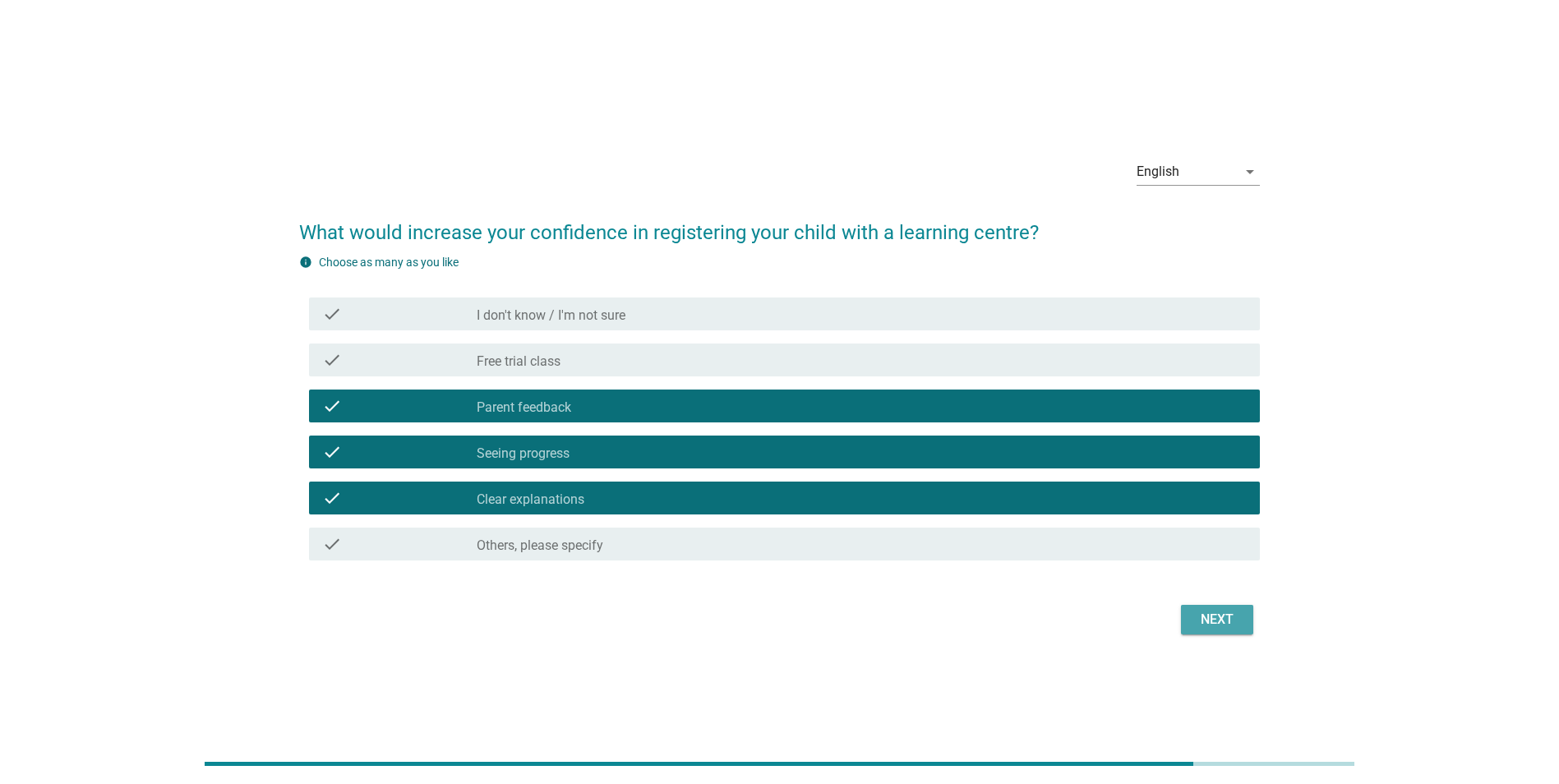
click at [1206, 628] on div "Next" at bounding box center [1218, 619] width 46 height 20
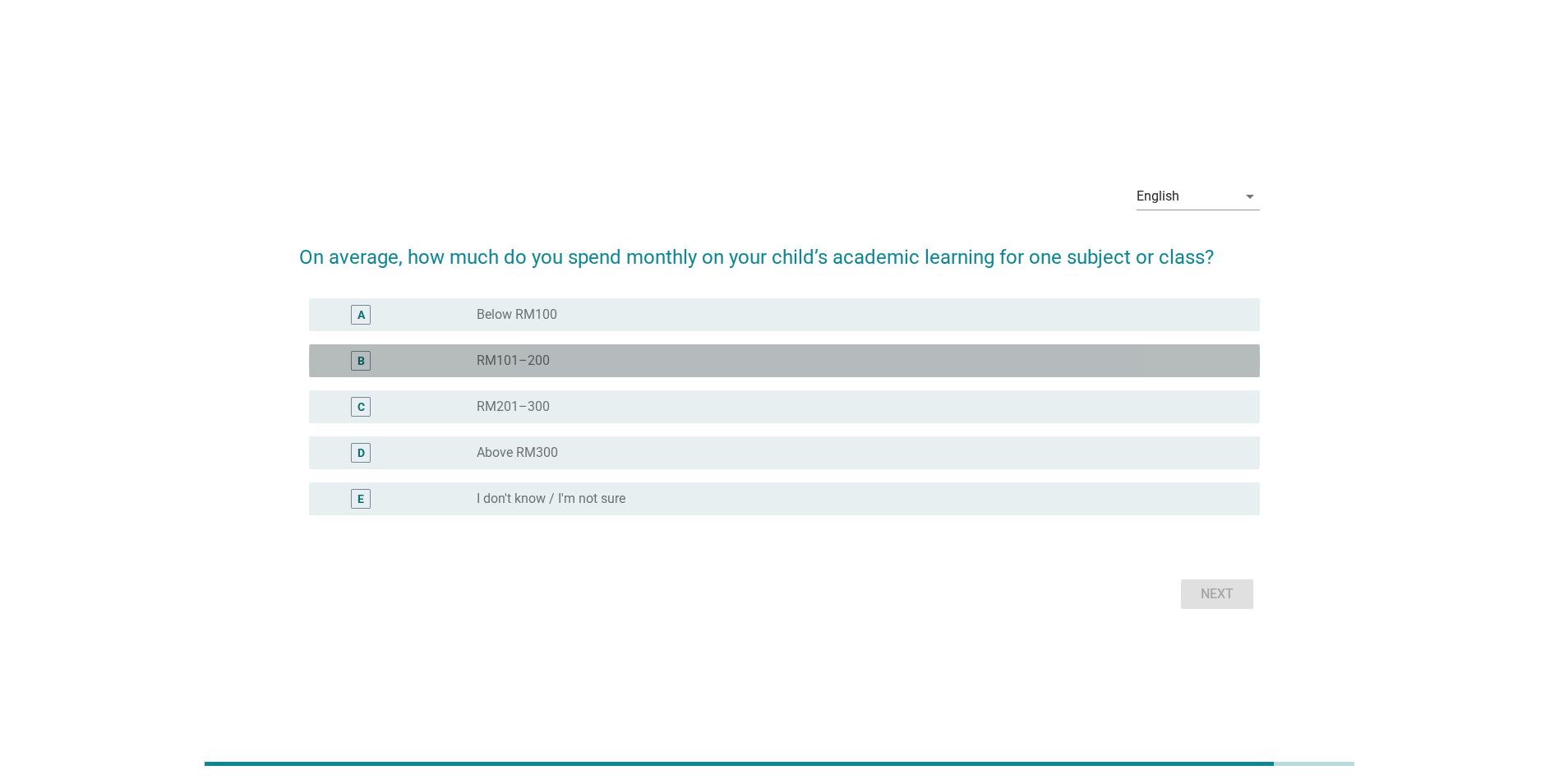
click at [525, 358] on label "RM101–200" at bounding box center [513, 361] width 73 height 16
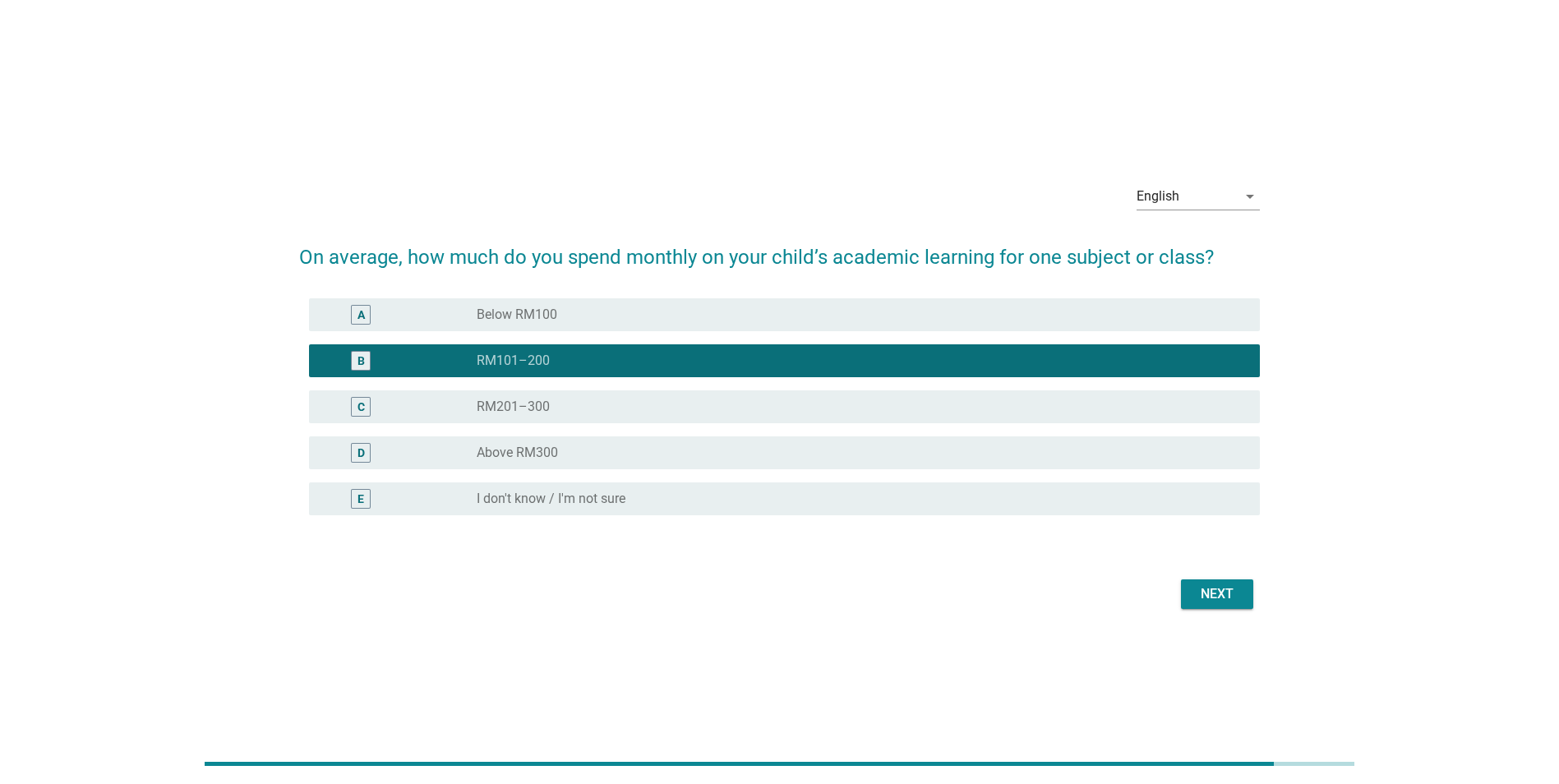
click at [1224, 593] on div "Next" at bounding box center [1218, 594] width 46 height 20
